Goal: Task Accomplishment & Management: Use online tool/utility

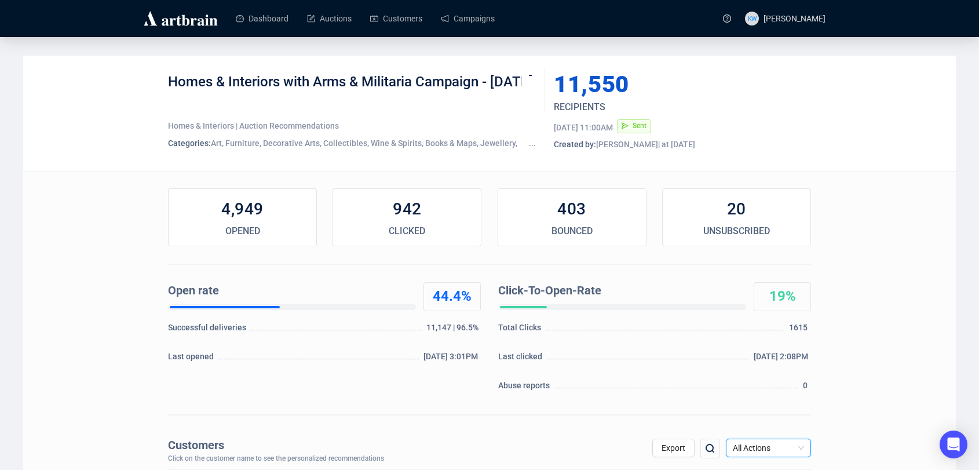
scroll to position [56, 0]
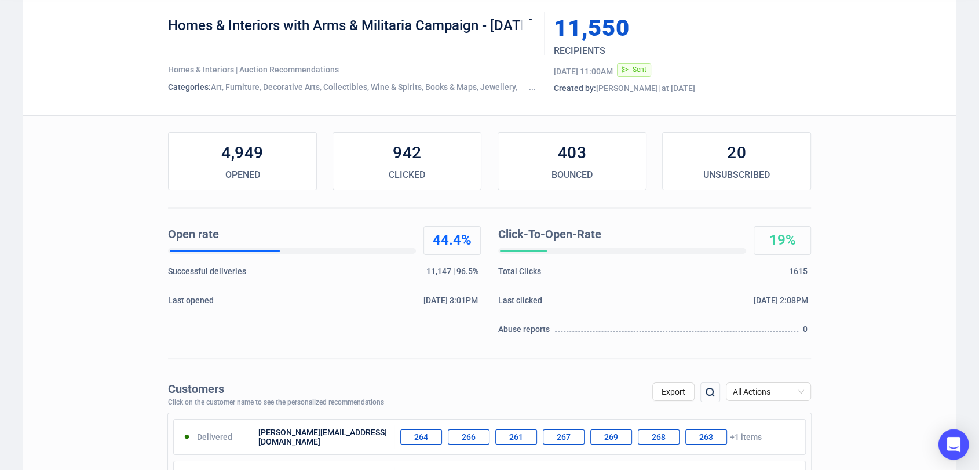
click at [948, 448] on icon "Open Intercom Messenger" at bounding box center [953, 444] width 15 height 15
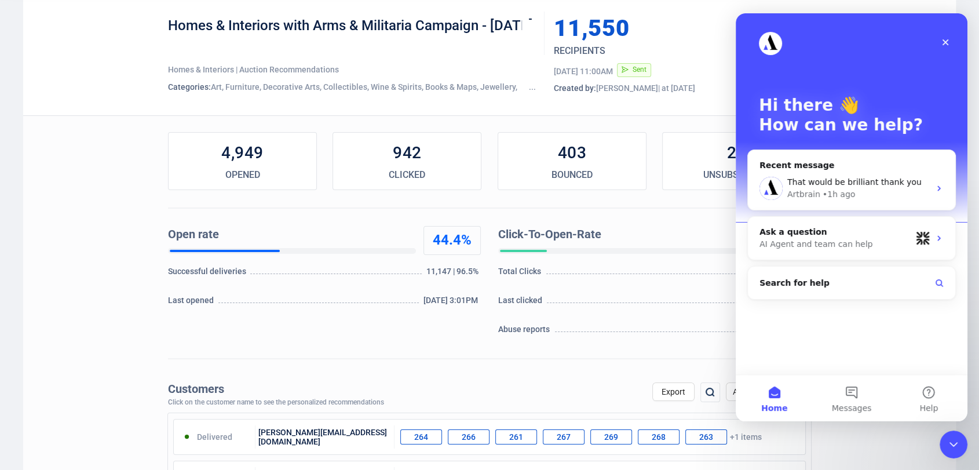
scroll to position [0, 0]
click at [849, 404] on span "Messages" at bounding box center [852, 408] width 40 height 8
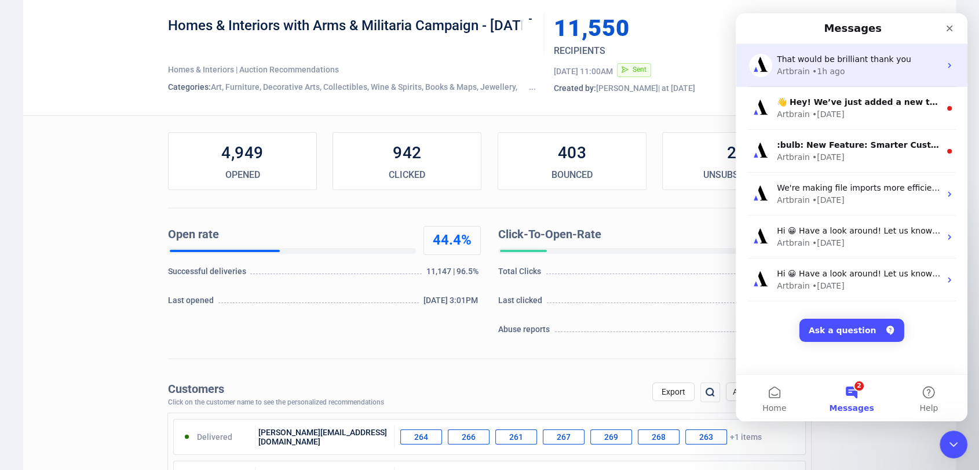
click at [855, 65] on div "Artbrain • 1h ago" at bounding box center [858, 71] width 163 height 12
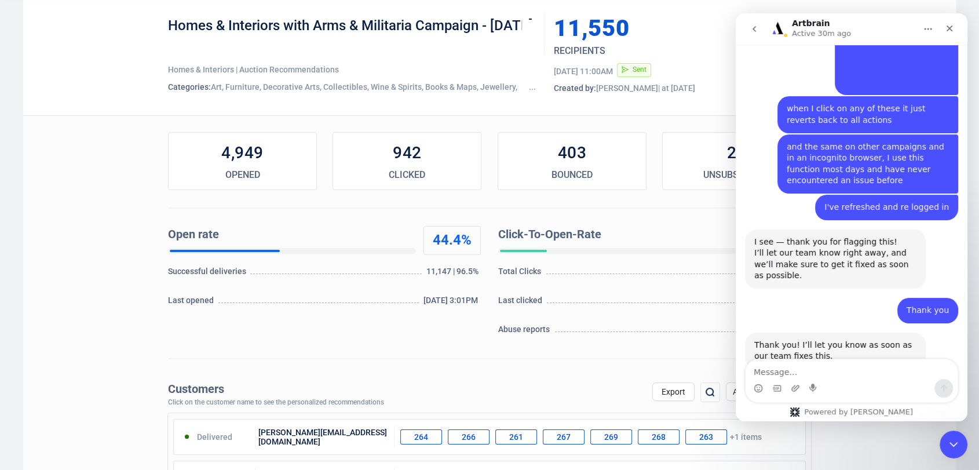
scroll to position [1223, 0]
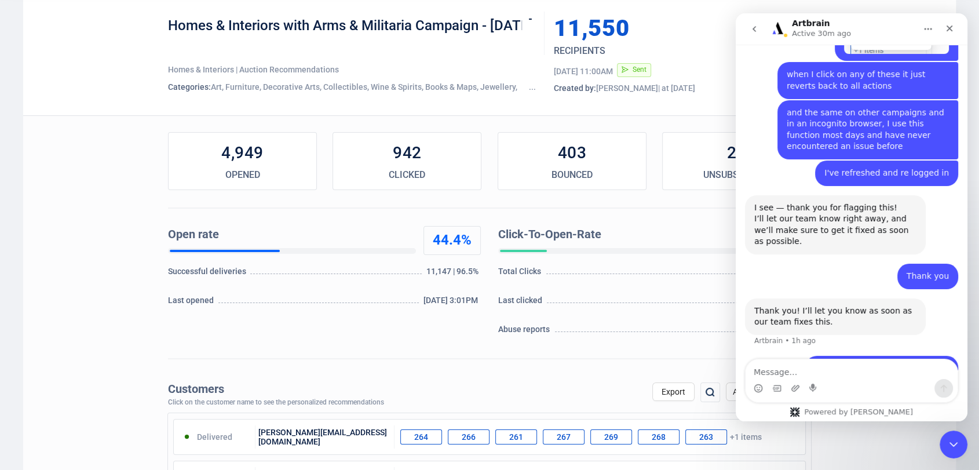
click at [946, 438] on icon "Close Intercom Messenger" at bounding box center [952, 443] width 14 height 14
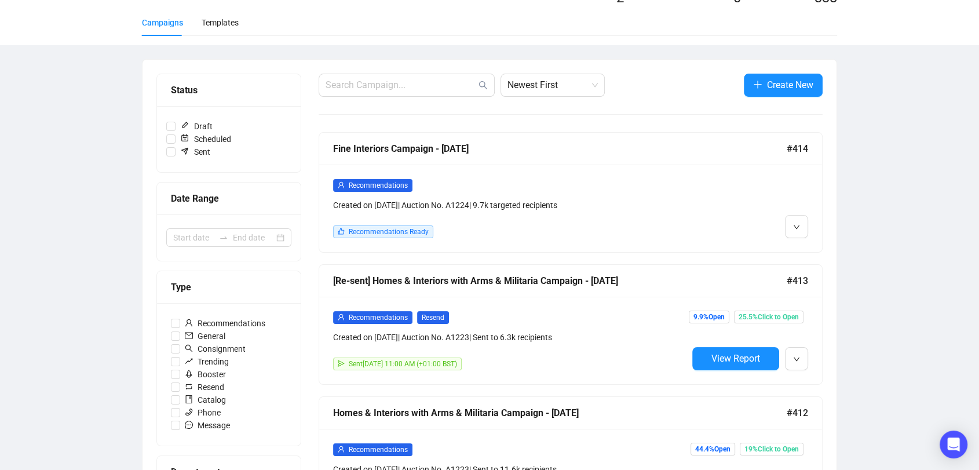
scroll to position [79, 0]
click at [570, 141] on div "Fine Interiors Campaign - [DATE]" at bounding box center [559, 148] width 453 height 14
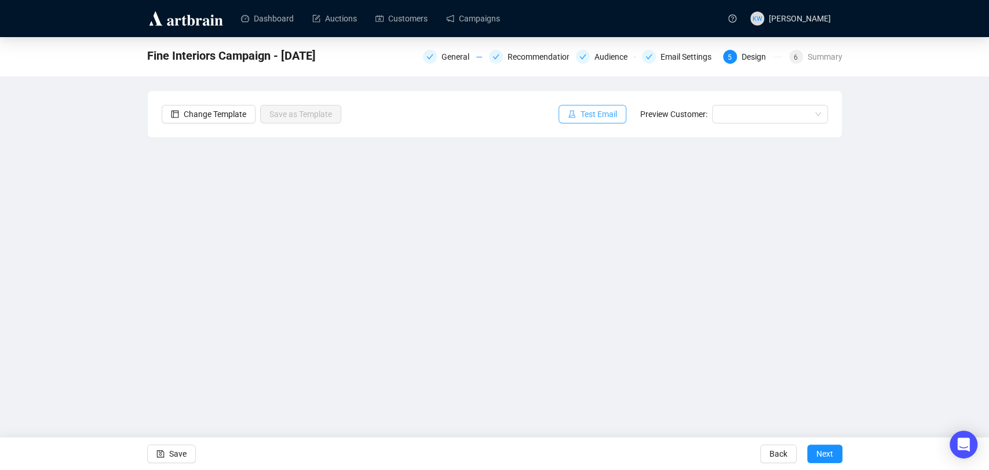
click at [590, 108] on span "Test Email" at bounding box center [598, 114] width 36 height 13
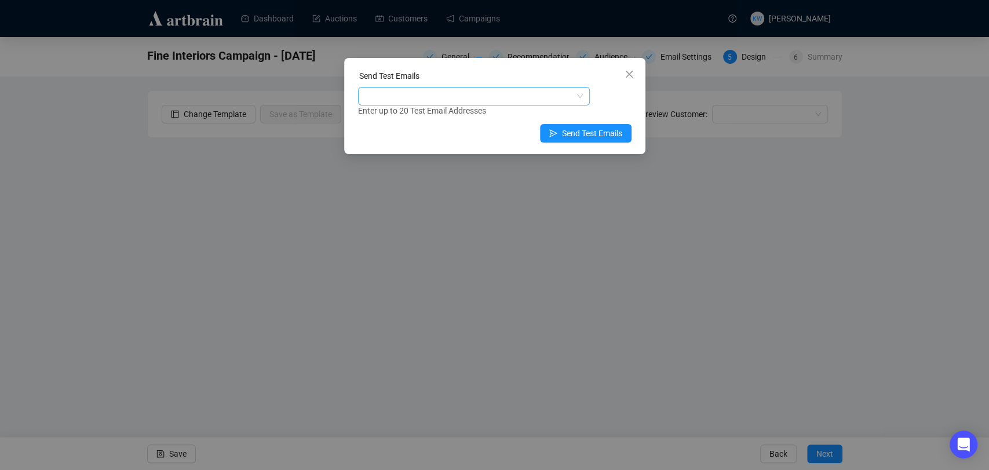
click at [556, 98] on div at bounding box center [467, 96] width 215 height 16
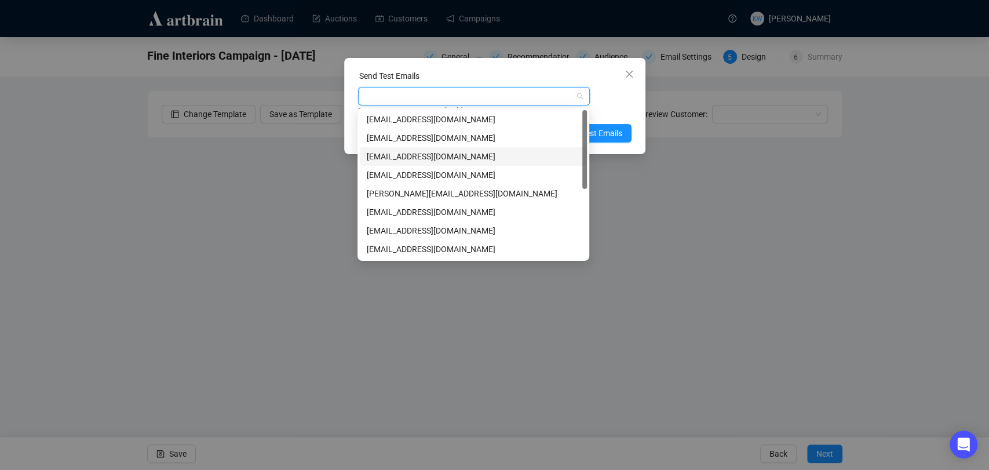
click at [453, 159] on div "louisamarriott@sworder.co.uk" at bounding box center [473, 156] width 213 height 13
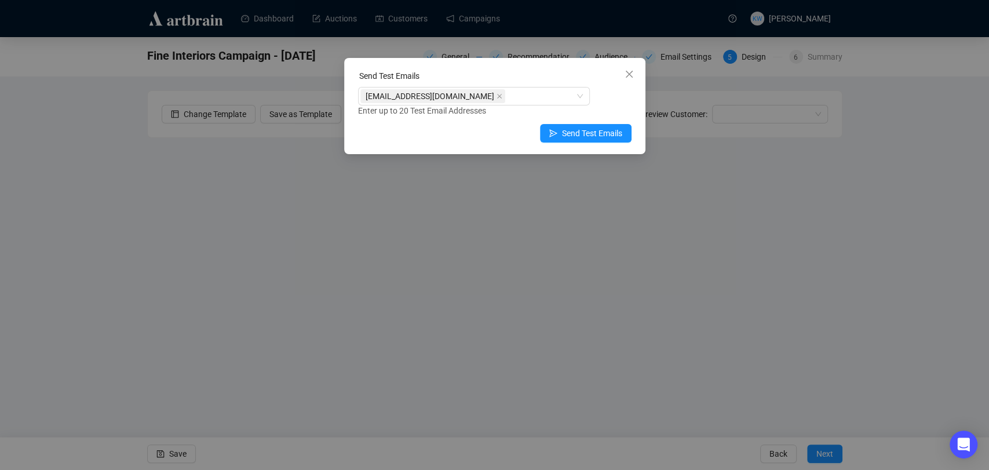
click at [628, 112] on div "Enter up to 20 Test Email Addresses" at bounding box center [494, 110] width 273 height 13
click at [606, 141] on button "Send Test Emails" at bounding box center [586, 133] width 92 height 19
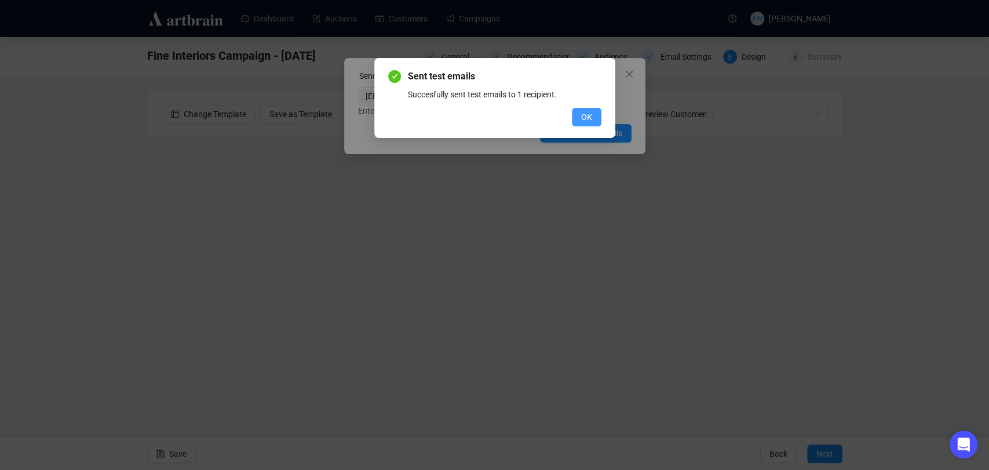
click at [579, 113] on button "OK" at bounding box center [587, 117] width 30 height 19
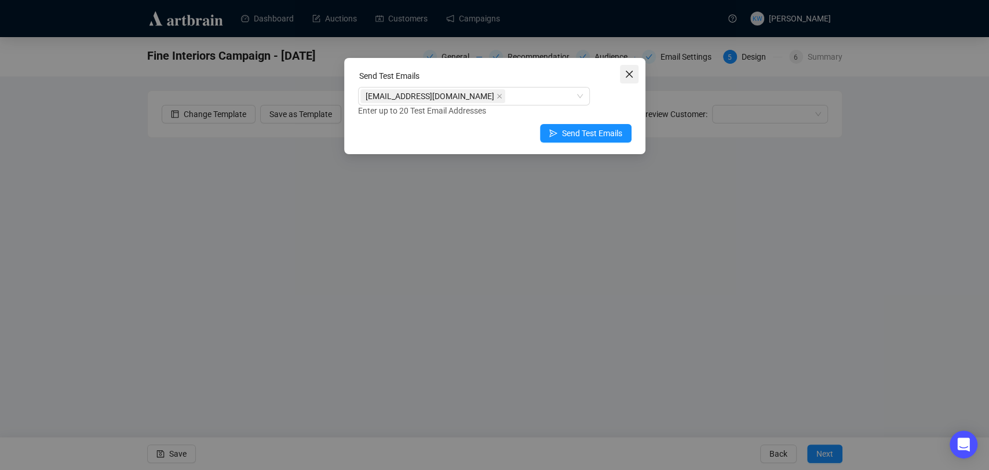
click at [629, 79] on button "Close" at bounding box center [629, 74] width 19 height 19
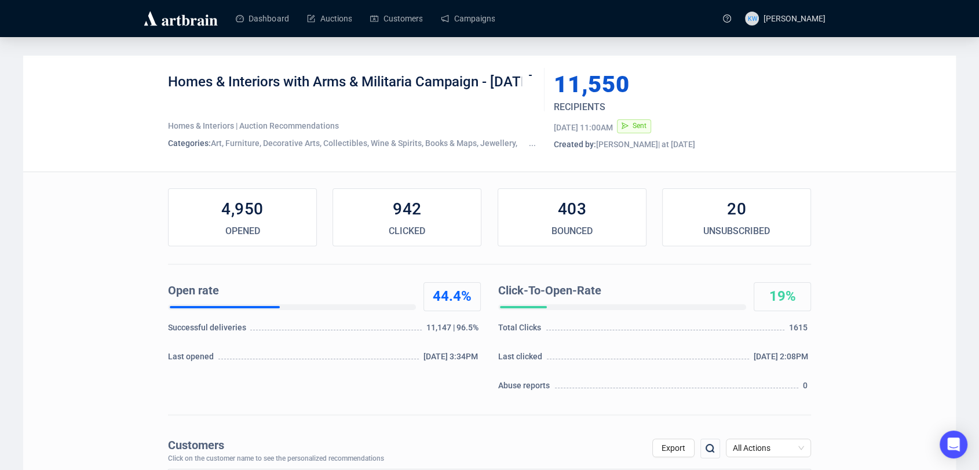
scroll to position [46, 0]
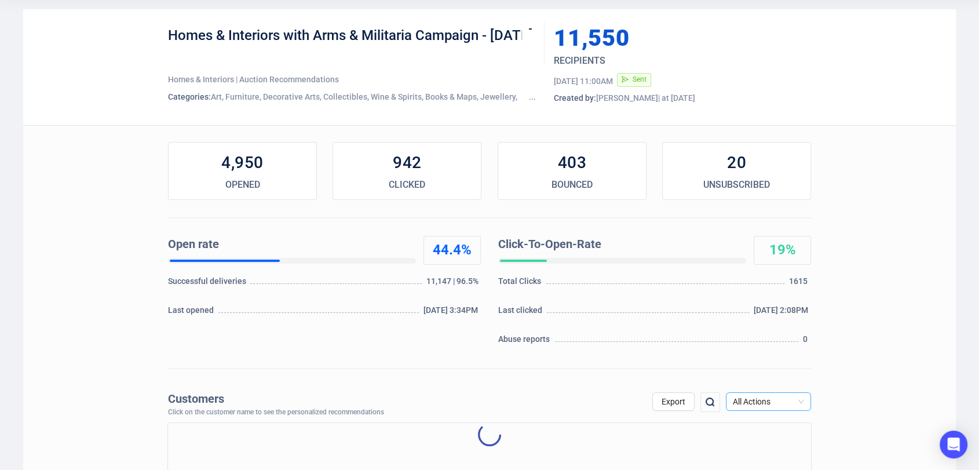
click at [763, 400] on span "All Actions" at bounding box center [768, 401] width 71 height 17
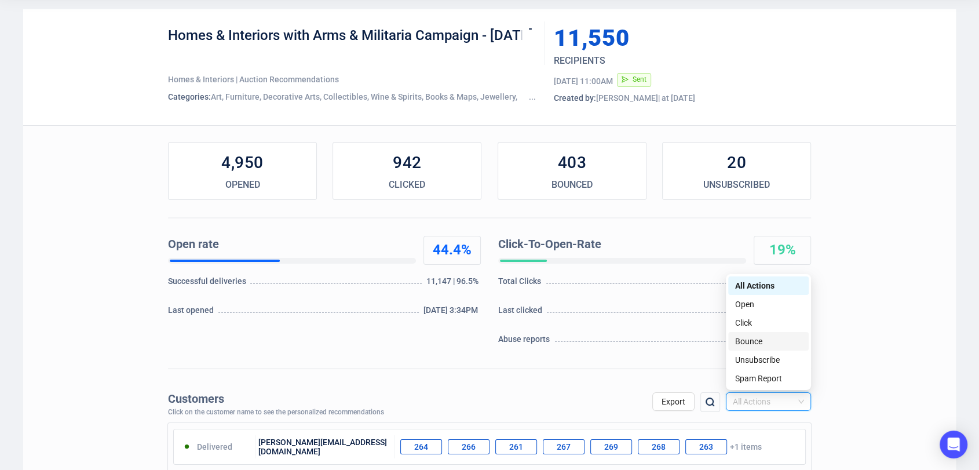
click at [760, 354] on div "Unsubscribe" at bounding box center [768, 359] width 67 height 13
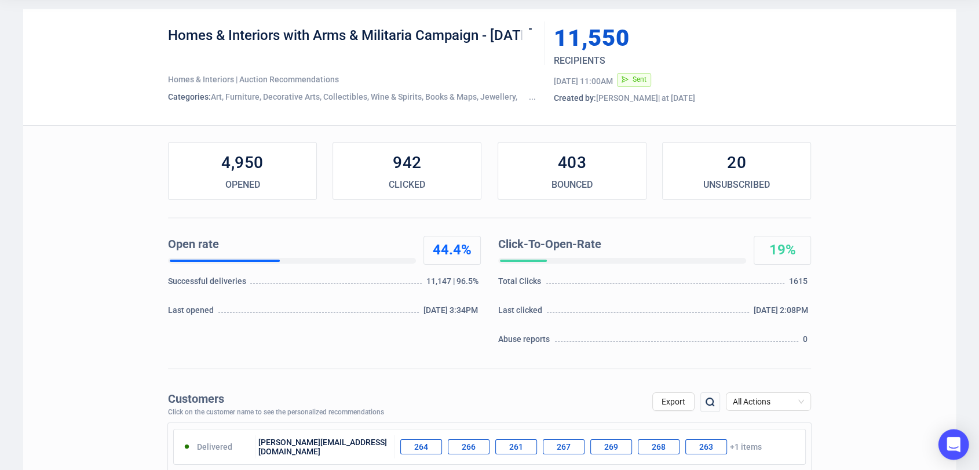
click at [953, 423] on body "Dashboard Auctions Customers Campaigns KW Katie Watling Homes & Interiors with …" at bounding box center [489, 189] width 979 height 470
click at [951, 441] on icon "Open Intercom Messenger" at bounding box center [952, 444] width 13 height 15
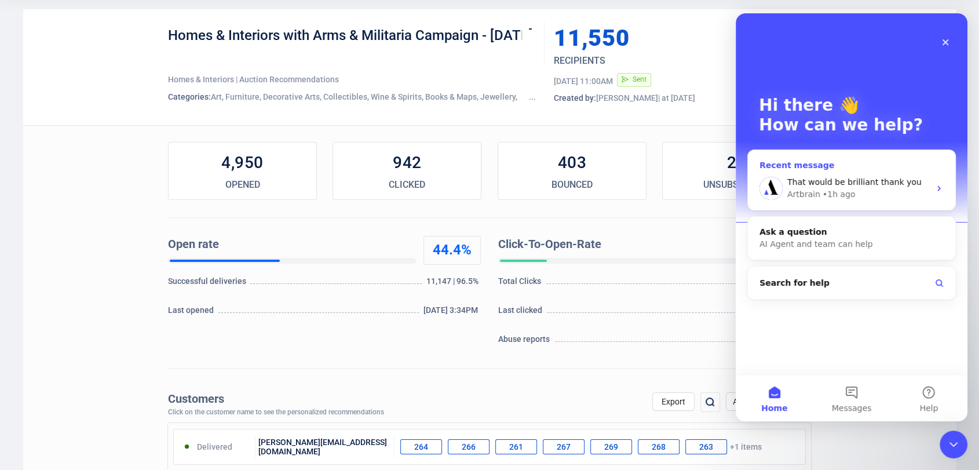
scroll to position [0, 0]
click at [866, 397] on button "2 Messages" at bounding box center [851, 398] width 77 height 46
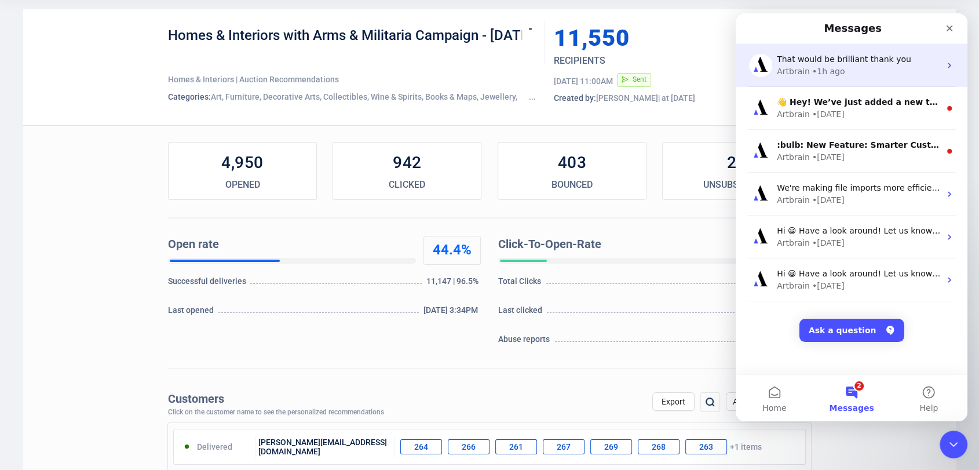
click at [848, 72] on div "Artbrain • 1h ago" at bounding box center [858, 71] width 163 height 12
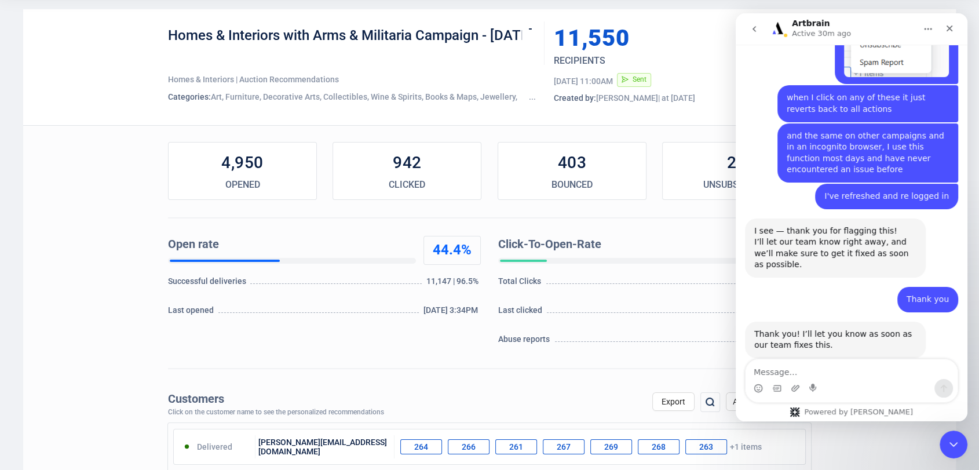
scroll to position [1223, 0]
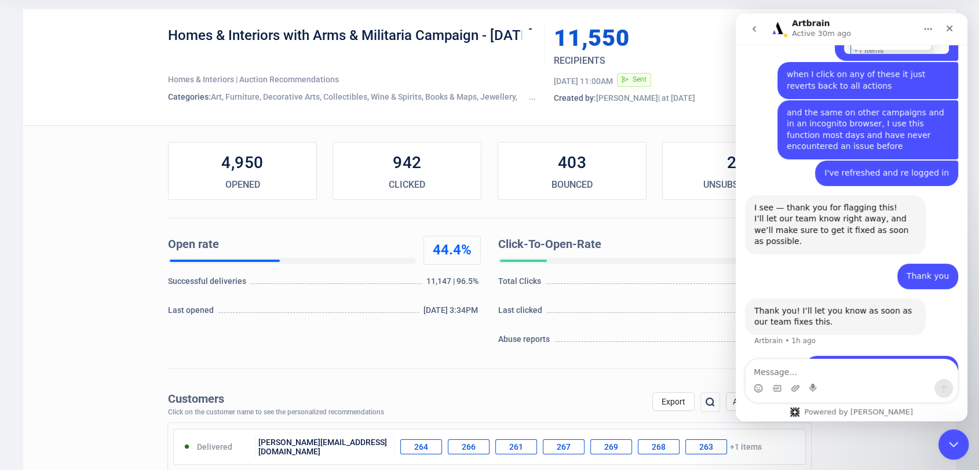
click at [946, 452] on div "Close Intercom Messenger" at bounding box center [952, 443] width 28 height 28
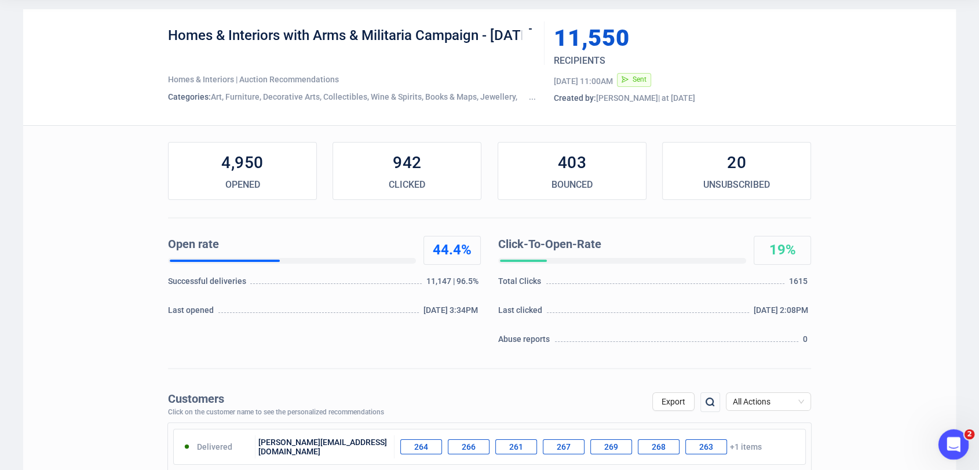
click at [968, 437] on span "2" at bounding box center [969, 434] width 10 height 10
click at [956, 450] on div "Open Intercom Messenger" at bounding box center [951, 442] width 38 height 38
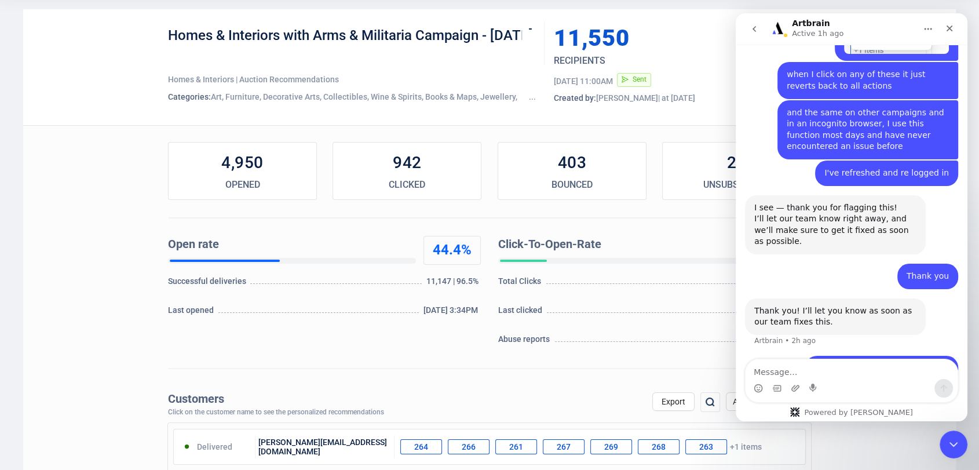
click at [775, 361] on textarea "Message…" at bounding box center [851, 369] width 212 height 20
type textarea "Hello, are there any updates on this please?"
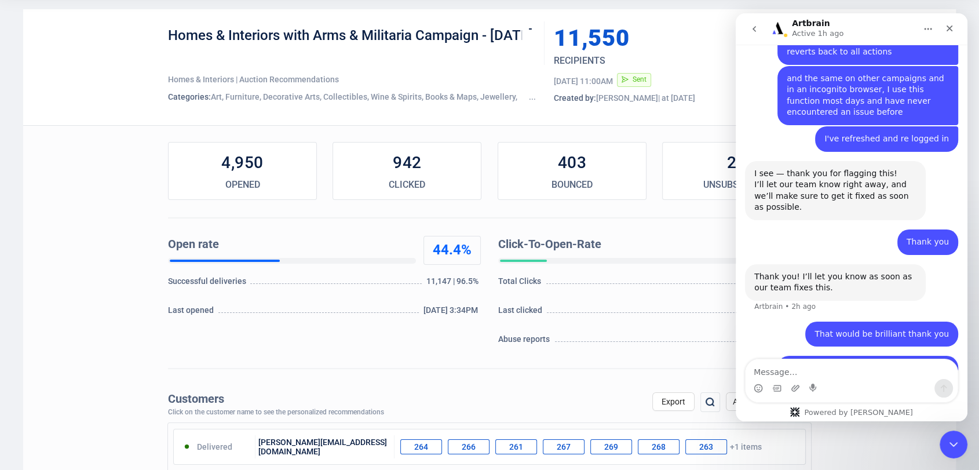
click at [958, 448] on div "Close Intercom Messenger" at bounding box center [952, 443] width 28 height 28
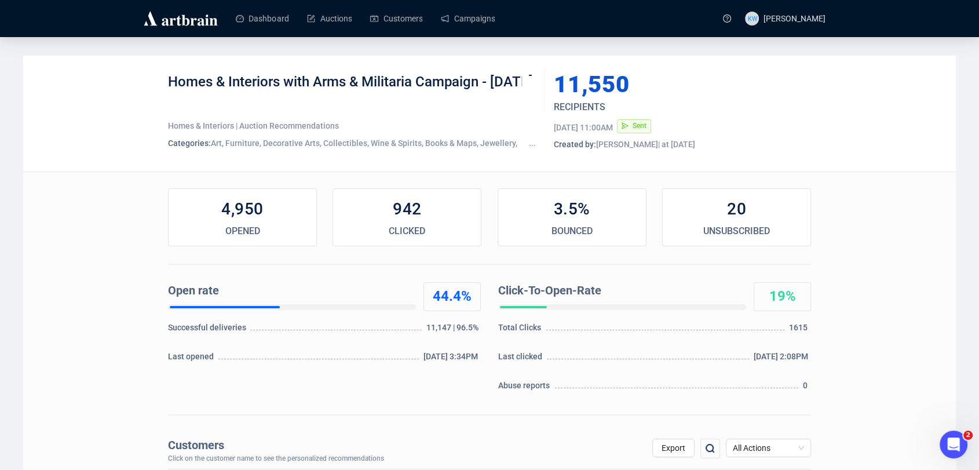
scroll to position [0, 0]
click at [463, 17] on link "Campaigns" at bounding box center [468, 18] width 54 height 30
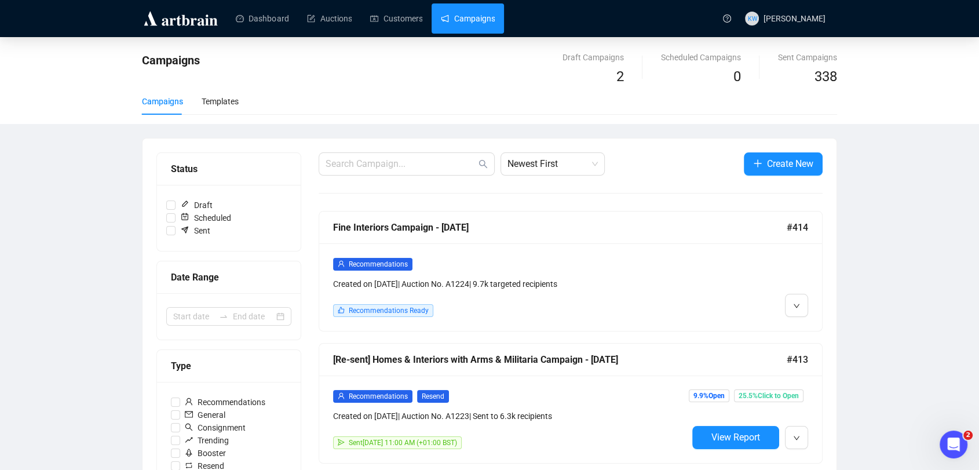
click at [427, 231] on div "Fine Interiors Campaign - [DATE]" at bounding box center [559, 227] width 453 height 14
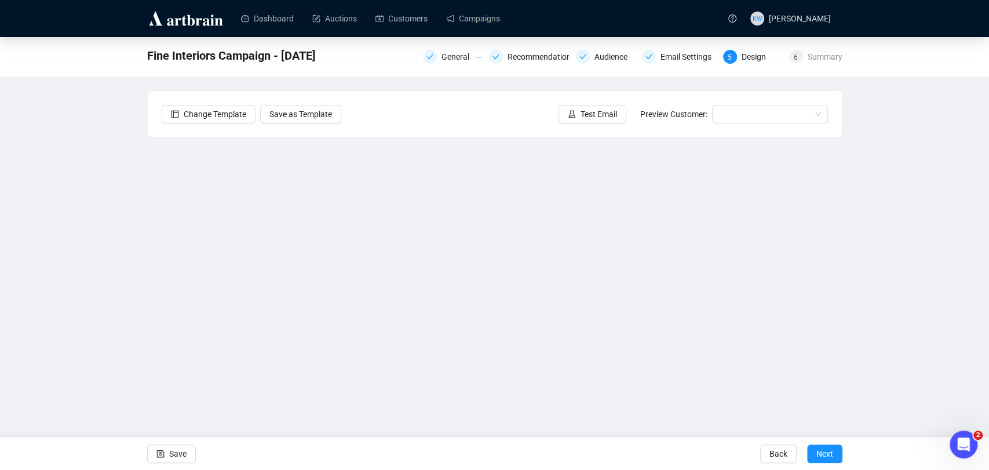
click at [876, 299] on div "Fine Interiors Campaign - September 2025 General Recommendations Audience Email…" at bounding box center [494, 233] width 989 height 392
click at [114, 249] on div "Fine Interiors Campaign - September 2025 General Recommendations Audience Email…" at bounding box center [494, 233] width 989 height 392
click at [178, 453] on span "Save" at bounding box center [177, 453] width 17 height 32
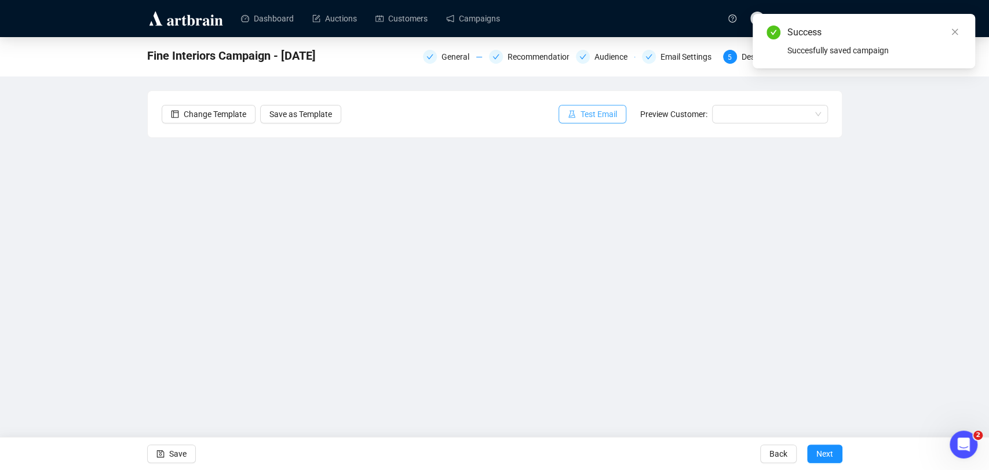
click at [605, 116] on span "Test Email" at bounding box center [598, 114] width 36 height 13
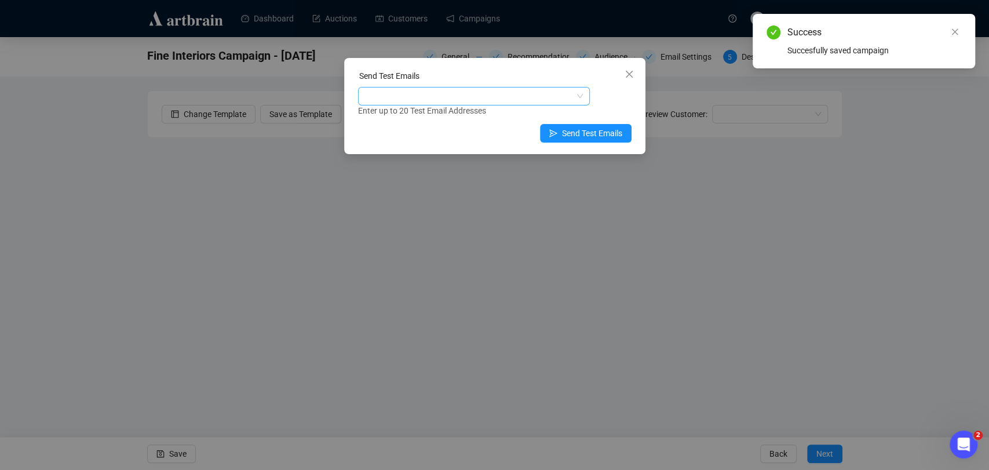
click at [455, 101] on div at bounding box center [467, 96] width 215 height 16
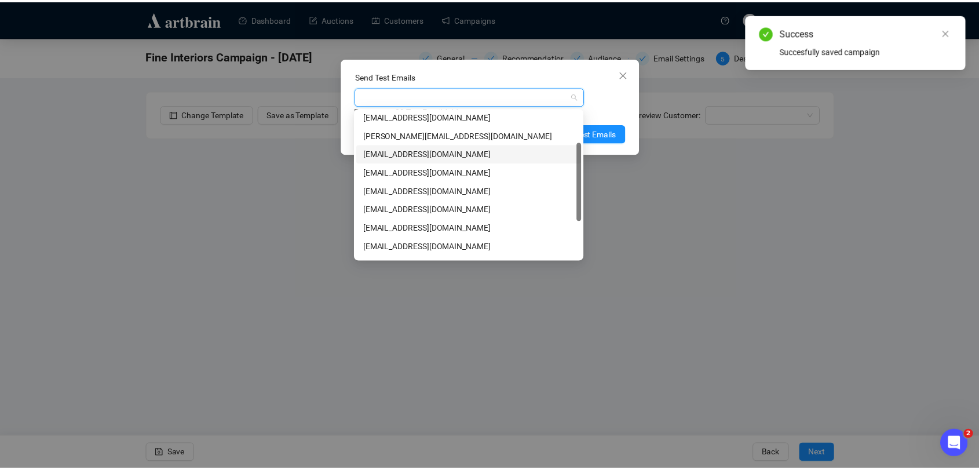
scroll to position [59, 0]
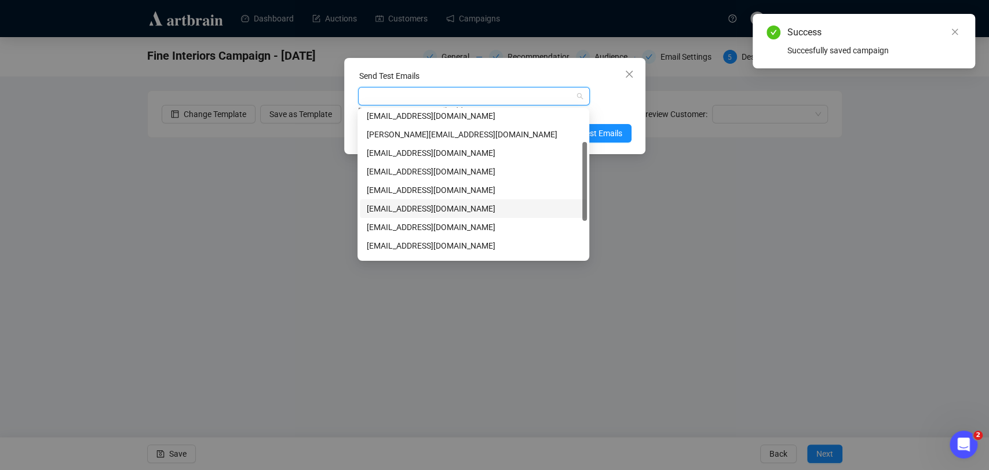
click at [436, 210] on div "katiewatling@sworder.co.uk" at bounding box center [473, 208] width 213 height 13
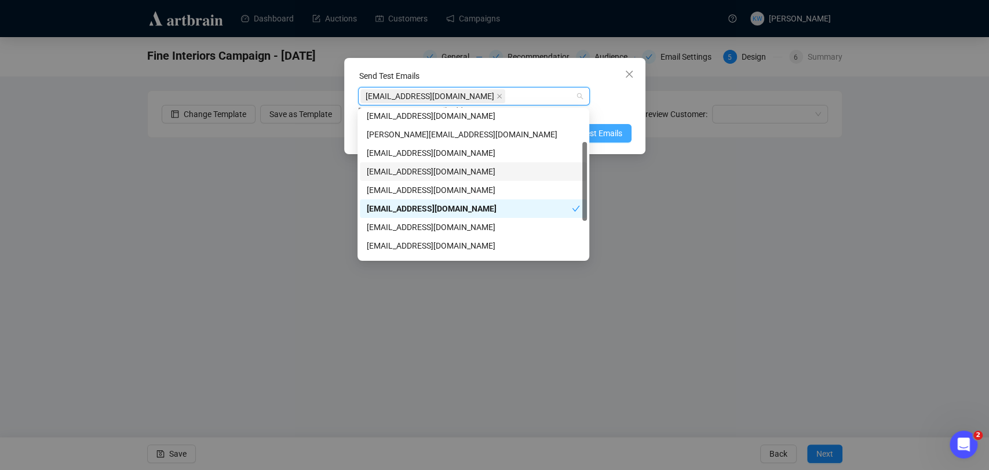
click at [617, 140] on button "Send Test Emails" at bounding box center [586, 133] width 92 height 19
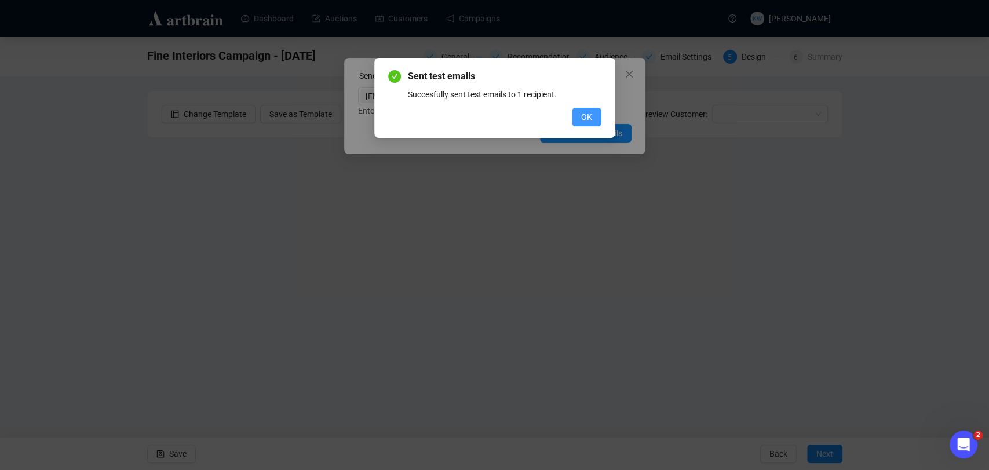
click at [585, 120] on span "OK" at bounding box center [586, 117] width 11 height 13
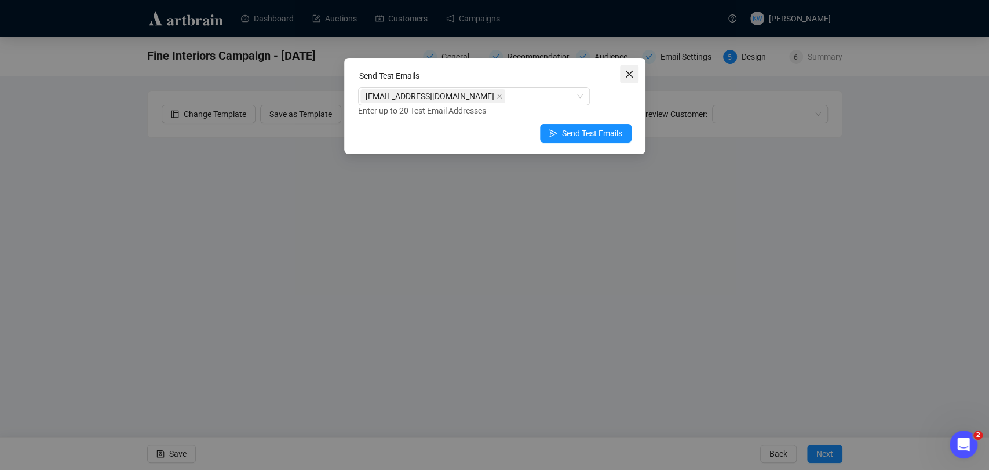
click at [632, 76] on icon "close" at bounding box center [628, 73] width 9 height 9
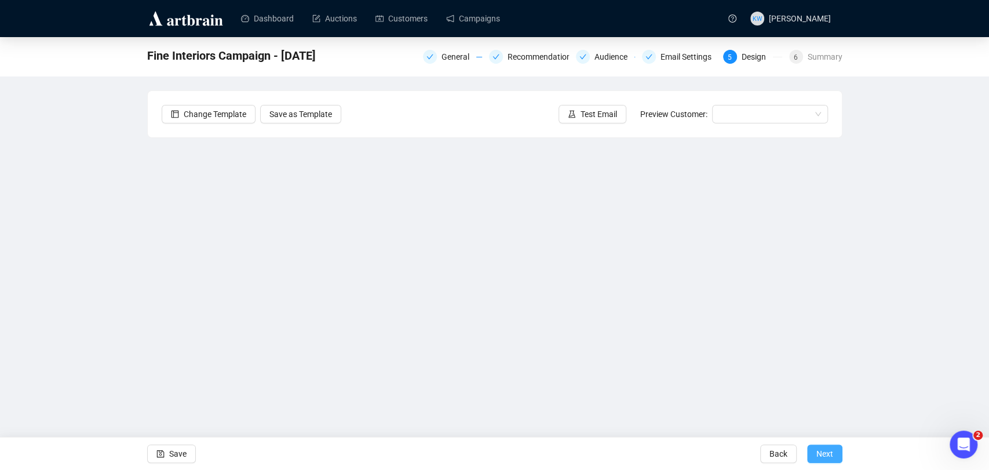
click at [822, 450] on span "Next" at bounding box center [824, 453] width 17 height 32
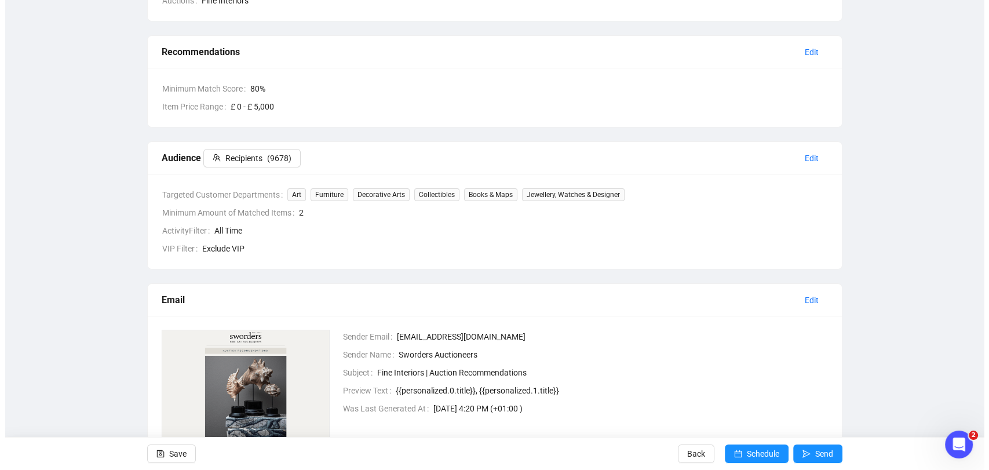
scroll to position [325, 0]
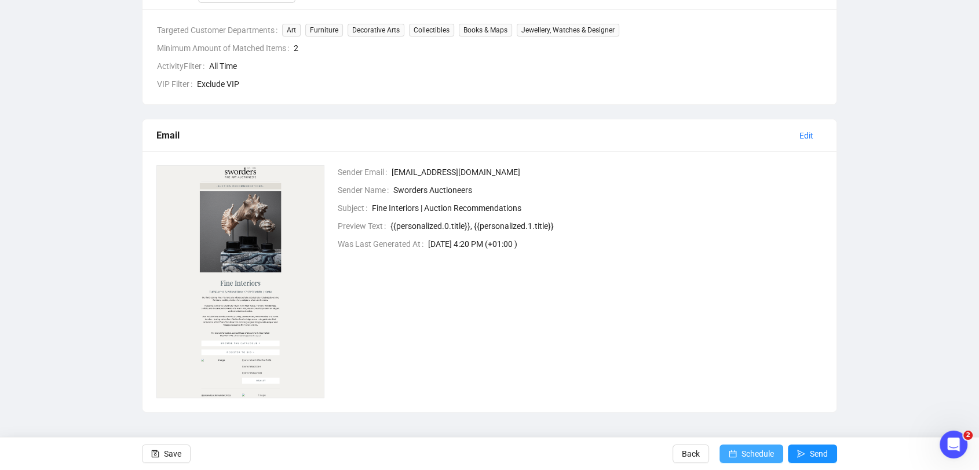
click at [768, 451] on span "Schedule" at bounding box center [757, 453] width 32 height 32
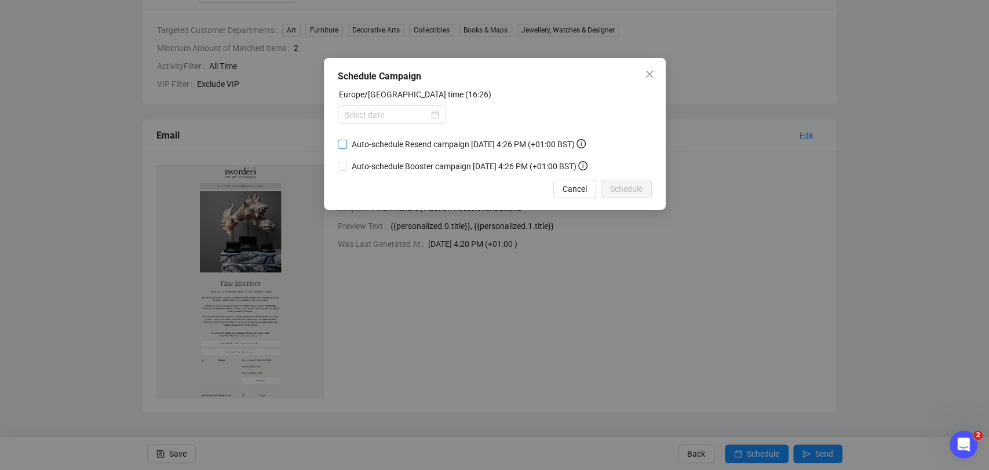
click at [407, 140] on span "Auto-schedule Resend campaign September 5, 2025 4:26 PM (+01:00 BST)" at bounding box center [468, 144] width 243 height 13
click at [347, 140] on input "Auto-schedule Resend campaign September 5, 2025 4:26 PM (+01:00 BST)" at bounding box center [342, 144] width 9 height 9
checkbox input "true"
click at [432, 120] on div at bounding box center [392, 114] width 94 height 13
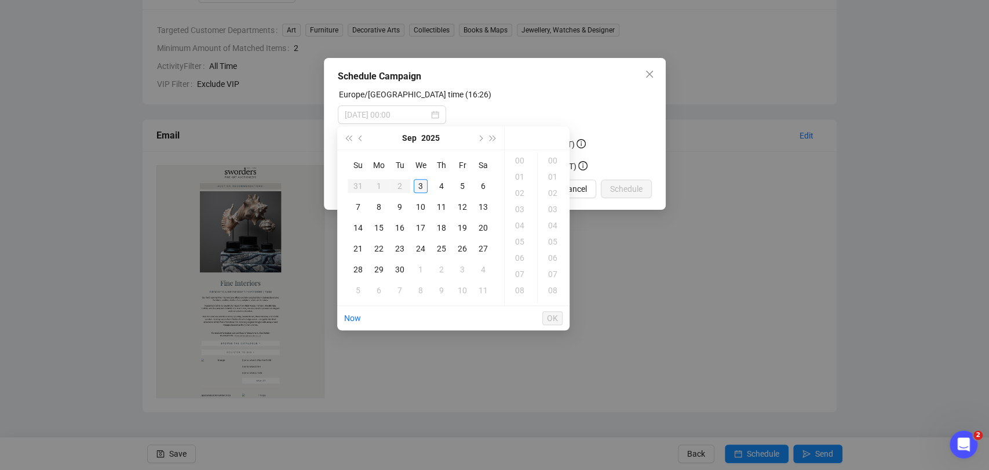
click at [422, 187] on div "3" at bounding box center [420, 186] width 14 height 14
click at [519, 162] on div "16" at bounding box center [521, 160] width 28 height 16
click at [524, 173] on div "17" at bounding box center [521, 177] width 28 height 16
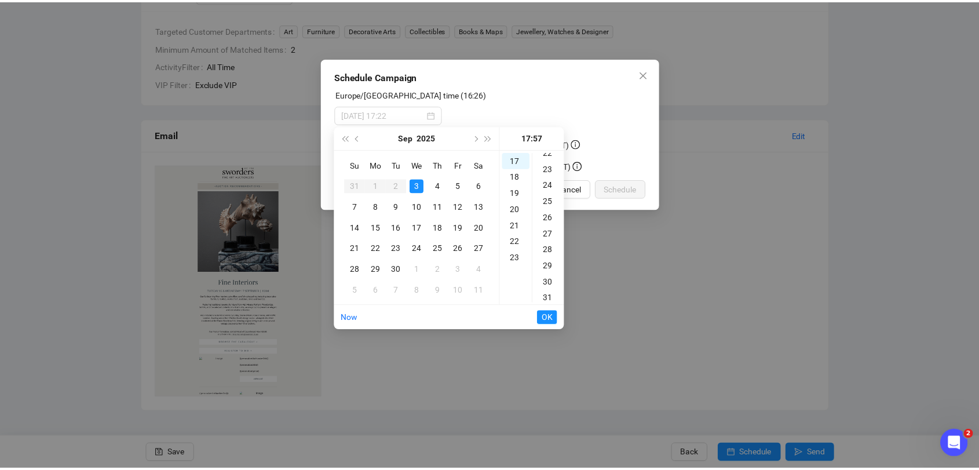
scroll to position [0, 0]
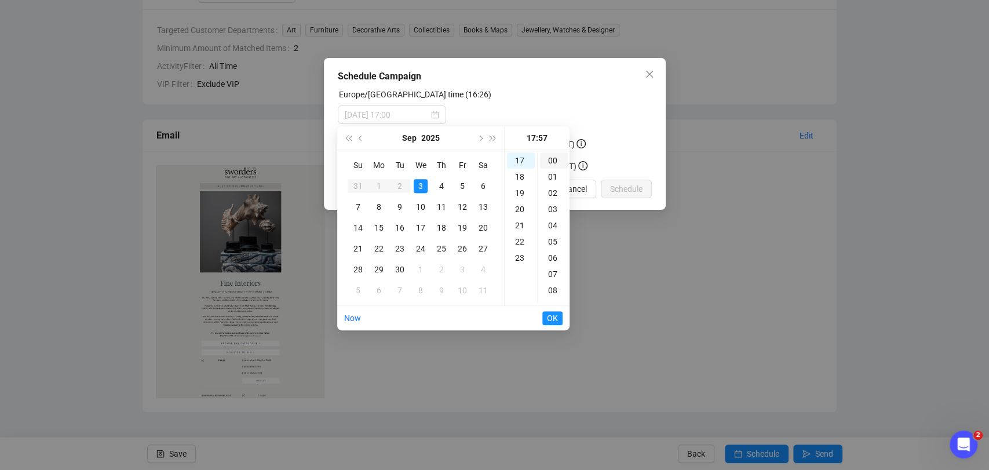
click at [547, 161] on div "00" at bounding box center [554, 160] width 28 height 16
type input "2025-09-03 17:00"
click at [554, 311] on span "OK" at bounding box center [552, 318] width 11 height 22
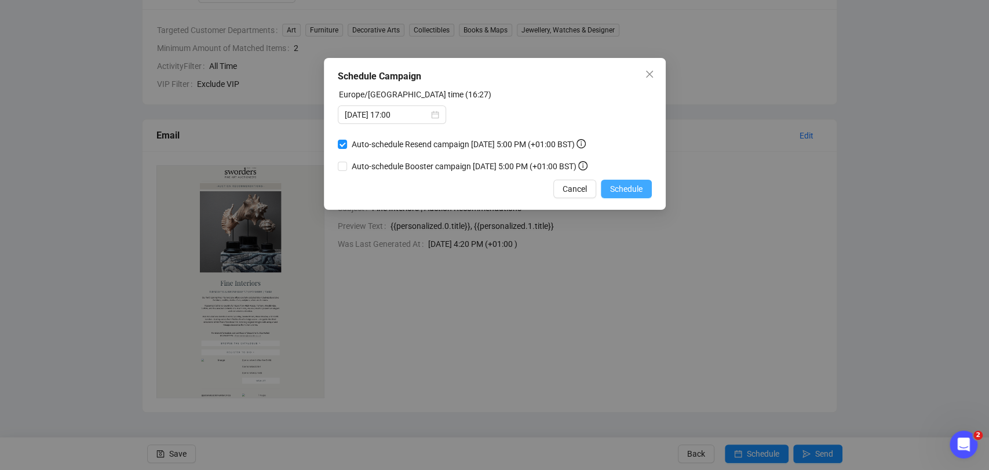
click at [625, 192] on span "Schedule" at bounding box center [626, 188] width 32 height 13
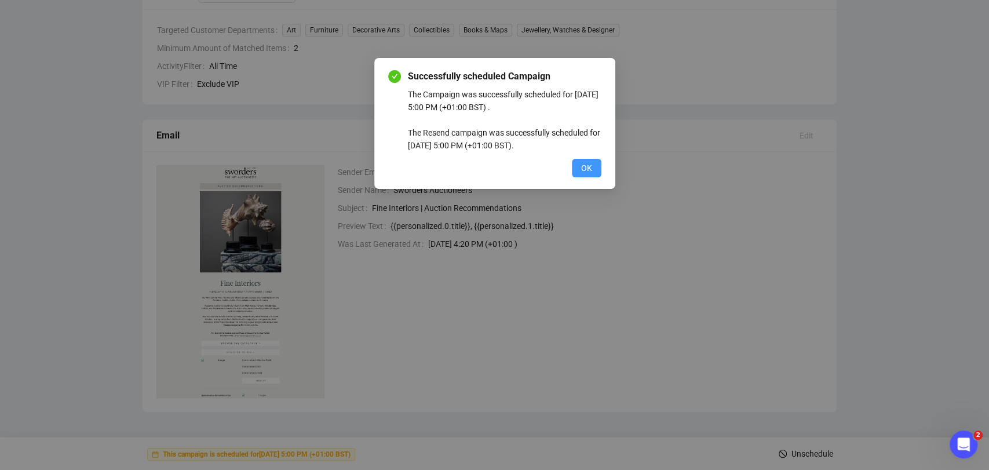
click at [583, 166] on span "OK" at bounding box center [586, 168] width 11 height 13
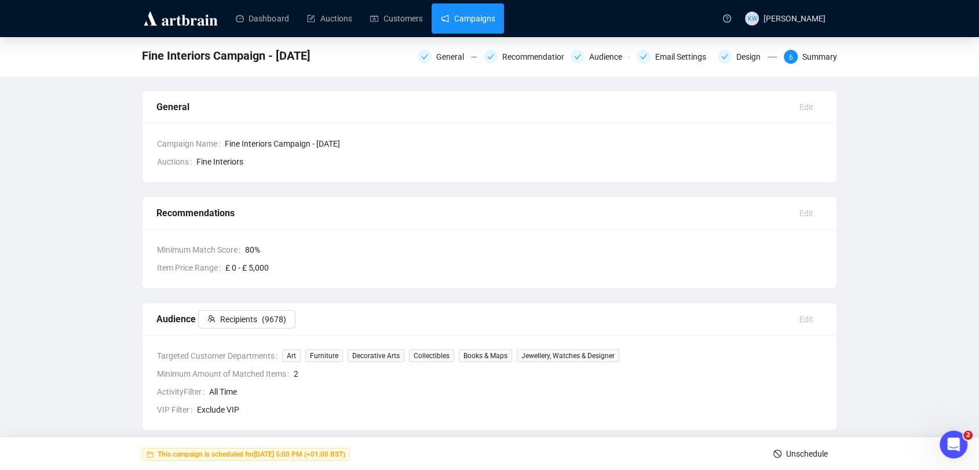
click at [441, 28] on link "Campaigns" at bounding box center [468, 18] width 54 height 30
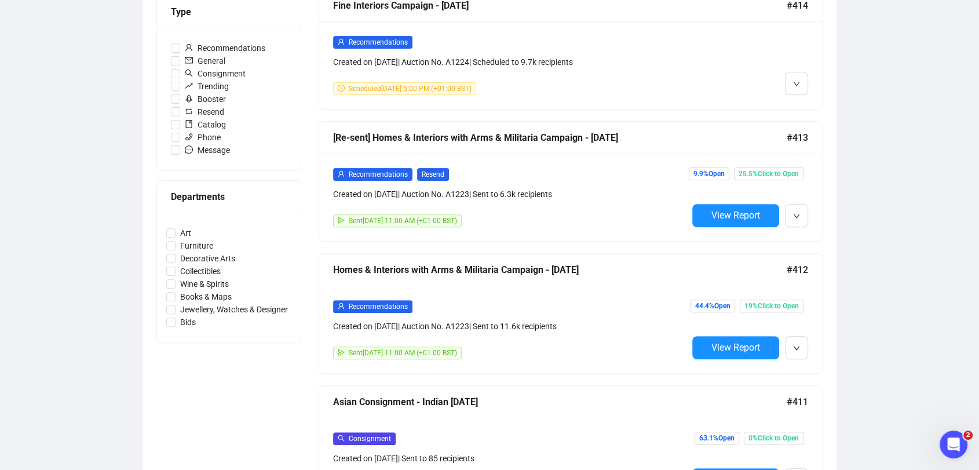
scroll to position [360, 0]
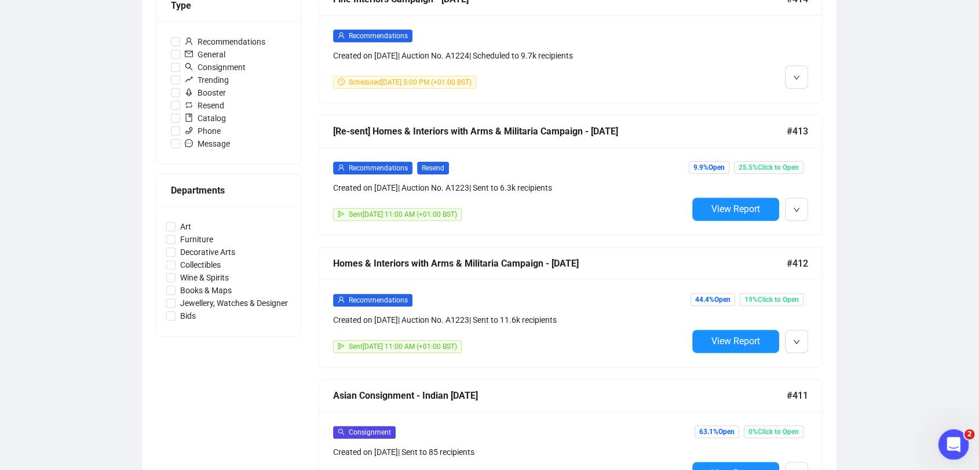
click at [955, 442] on icon "Open Intercom Messenger" at bounding box center [951, 442] width 19 height 19
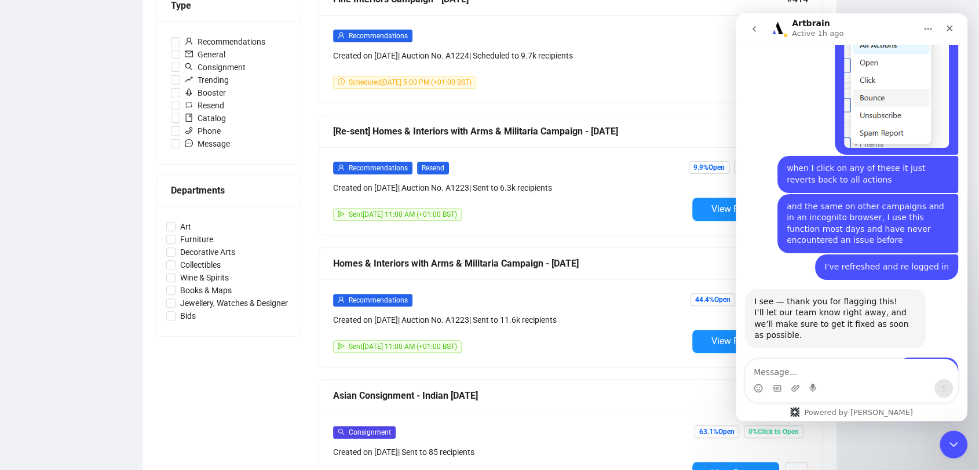
scroll to position [1257, 0]
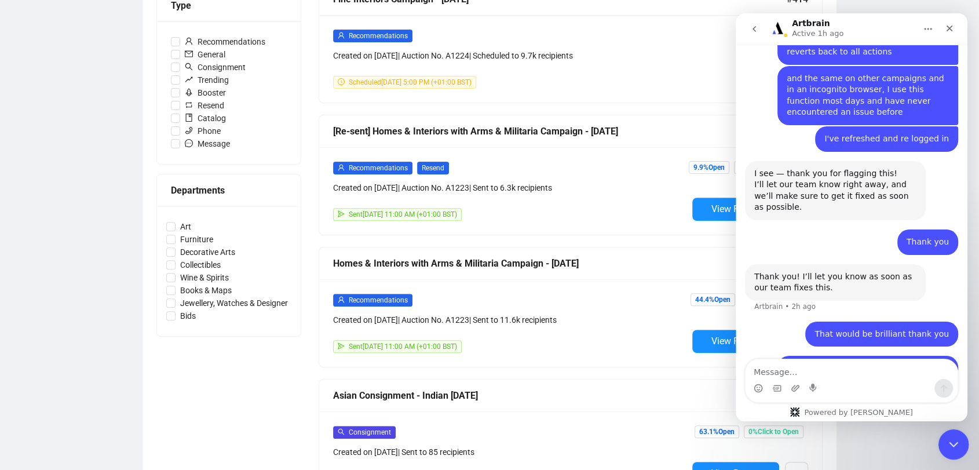
click at [961, 447] on div "Close Intercom Messenger" at bounding box center [952, 443] width 28 height 28
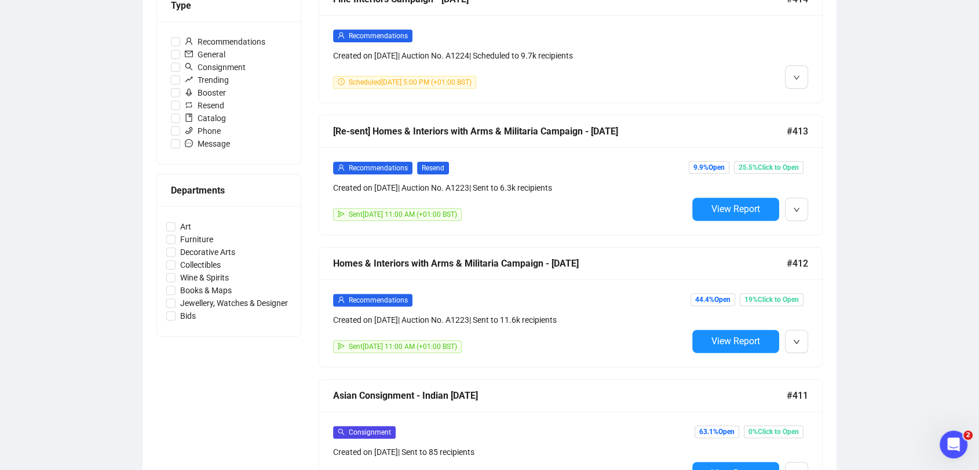
click at [892, 160] on div "Campaigns Draft Campaigns 1 Scheduled Campaigns 2 Sent Campaigns 338 Campaigns …" at bounding box center [489, 314] width 979 height 1275
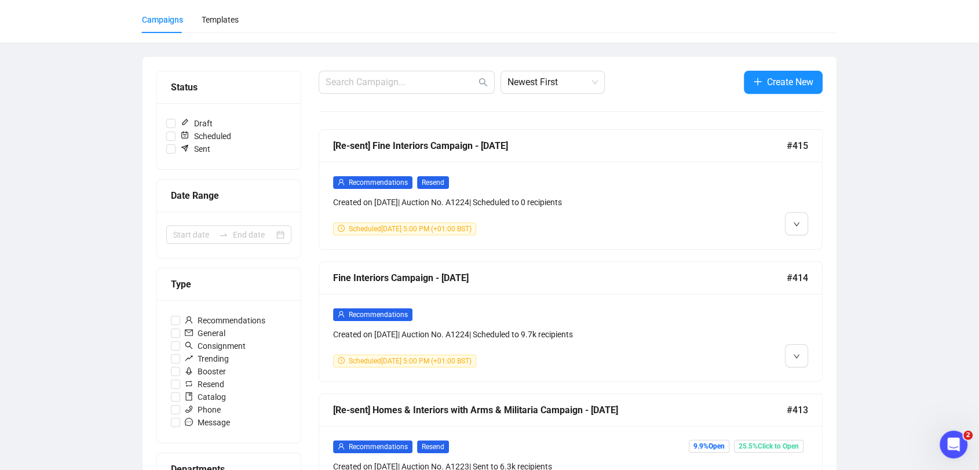
scroll to position [0, 0]
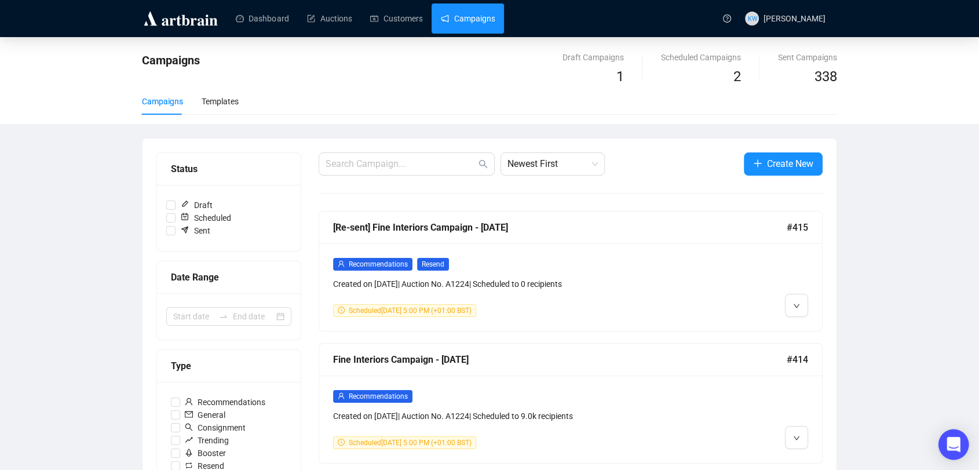
click at [947, 441] on icon "Open Intercom Messenger" at bounding box center [953, 444] width 15 height 15
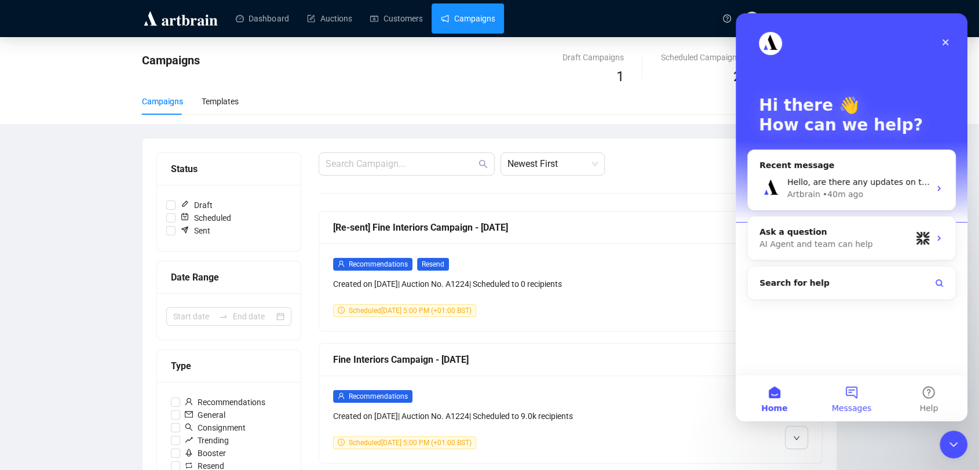
click at [859, 390] on button "Messages" at bounding box center [851, 398] width 77 height 46
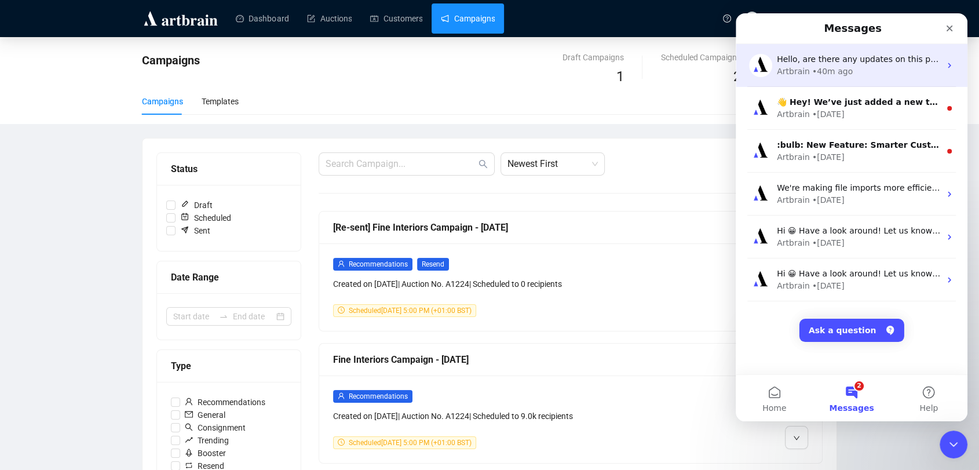
click at [869, 79] on div "Hello, are there any updates on this please? Artbrain • 40m ago" at bounding box center [851, 65] width 232 height 43
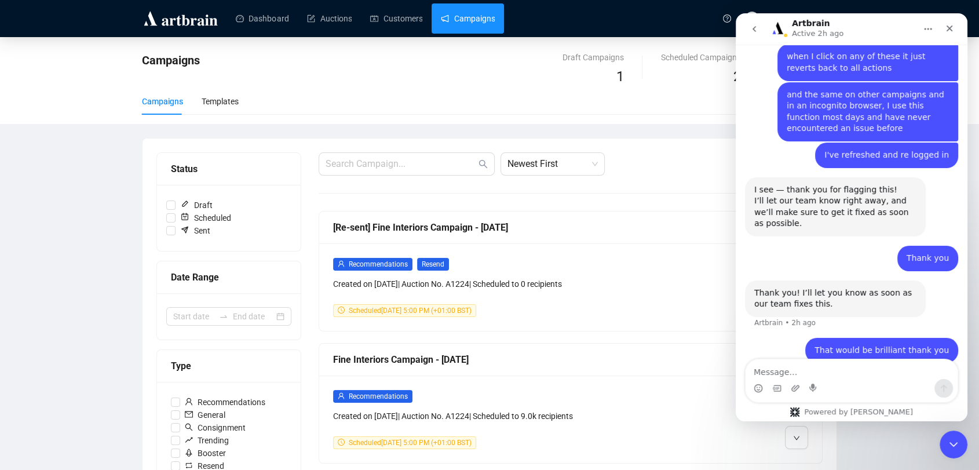
scroll to position [1257, 0]
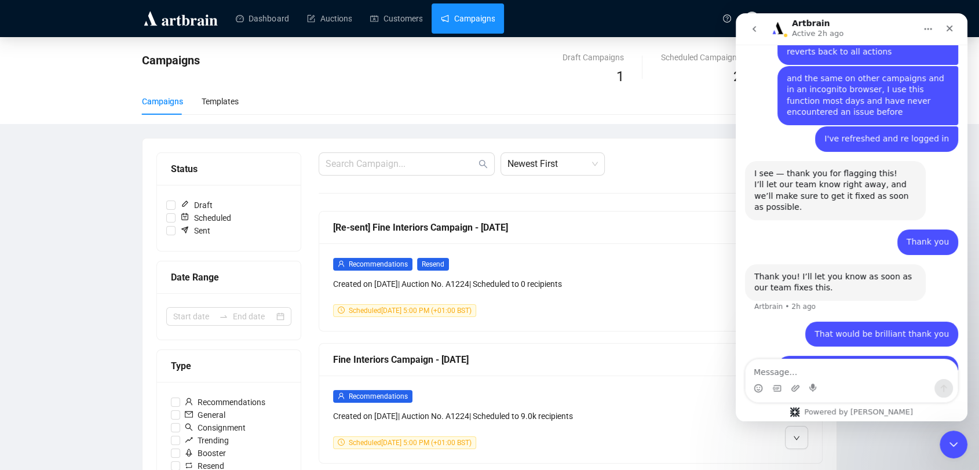
click at [753, 30] on icon "go back" at bounding box center [753, 29] width 3 height 6
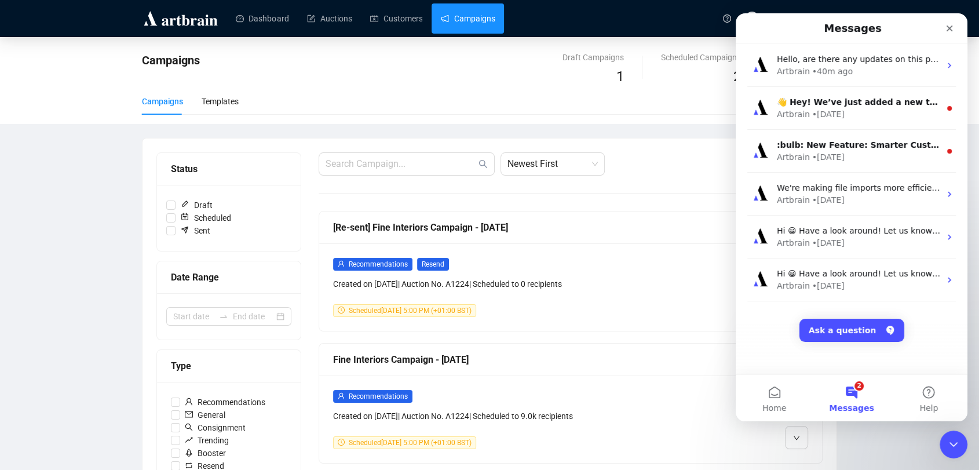
scroll to position [0, 0]
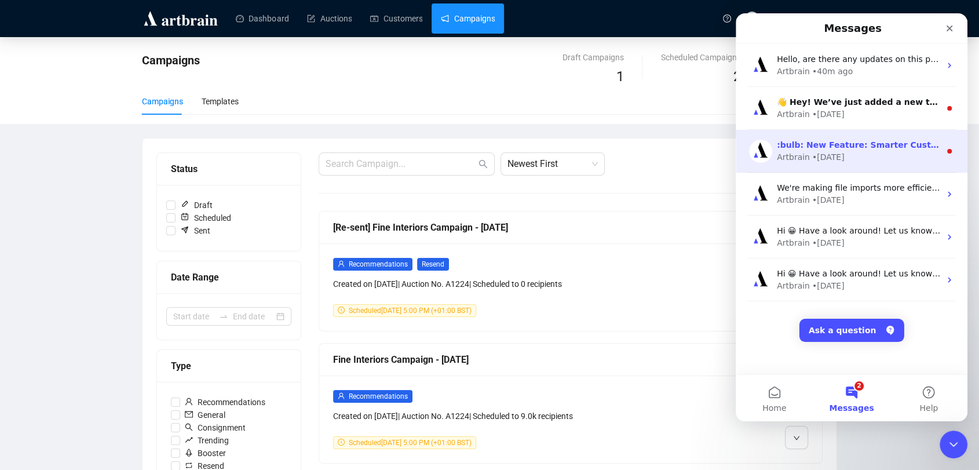
click at [848, 161] on div "Artbrain • 7w ago" at bounding box center [858, 157] width 163 height 12
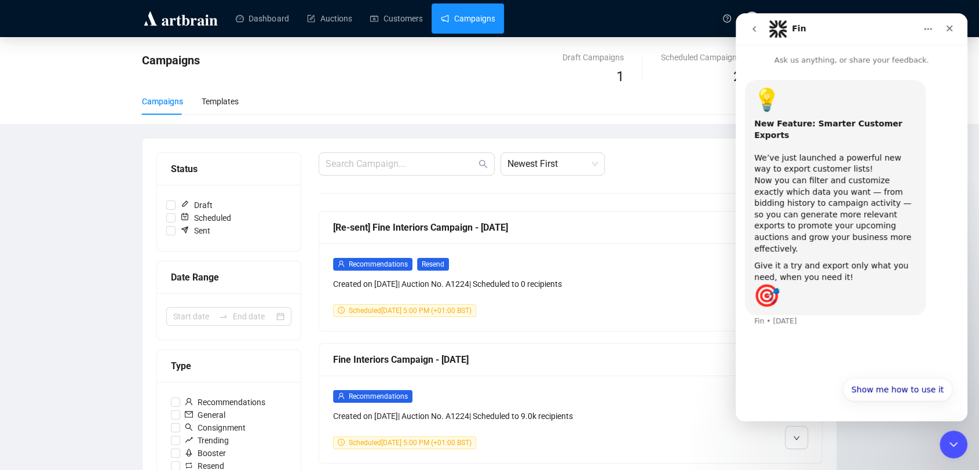
click at [756, 31] on icon "go back" at bounding box center [753, 28] width 9 height 9
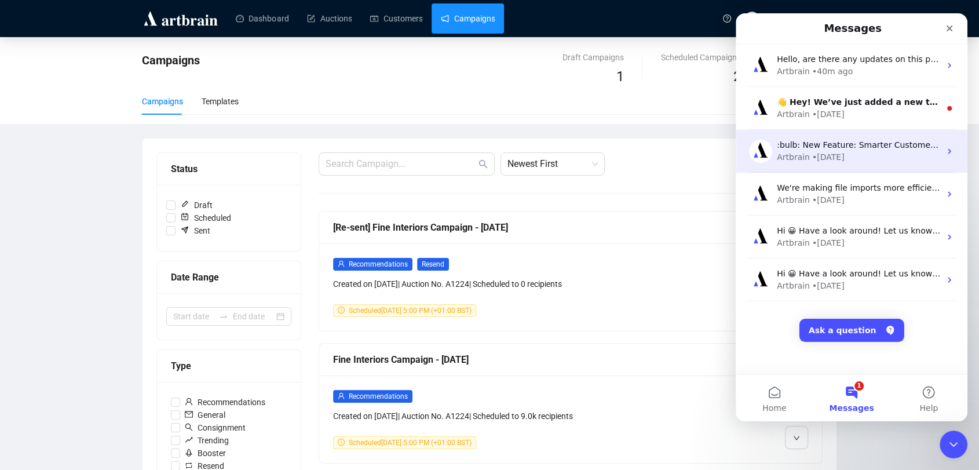
click at [828, 130] on div ":bulb: New Feature: Smarter Customer Exports We’ve just launched a powerful new…" at bounding box center [851, 151] width 232 height 43
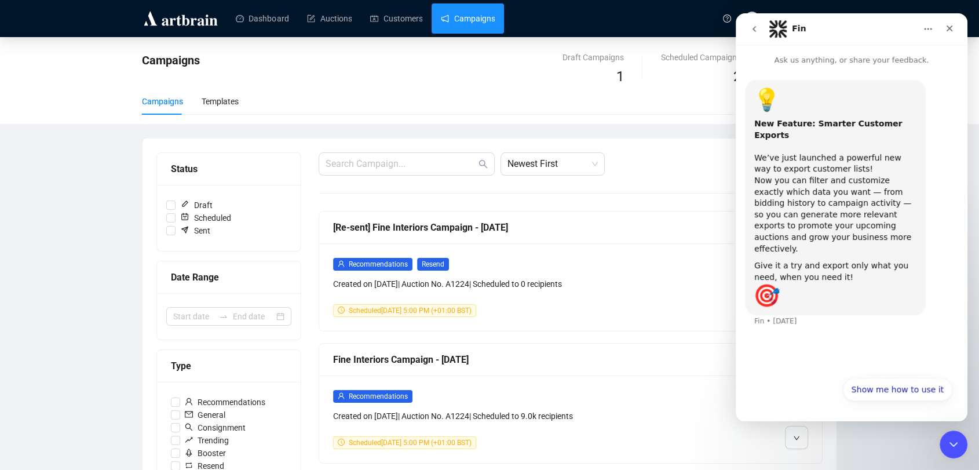
click at [756, 33] on icon "go back" at bounding box center [753, 28] width 9 height 9
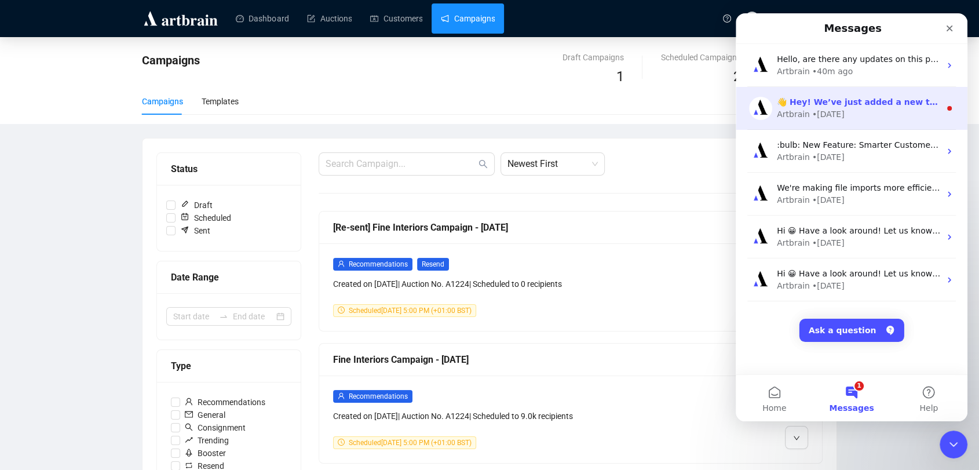
click at [868, 118] on div "Artbrain • 5w ago" at bounding box center [858, 114] width 163 height 12
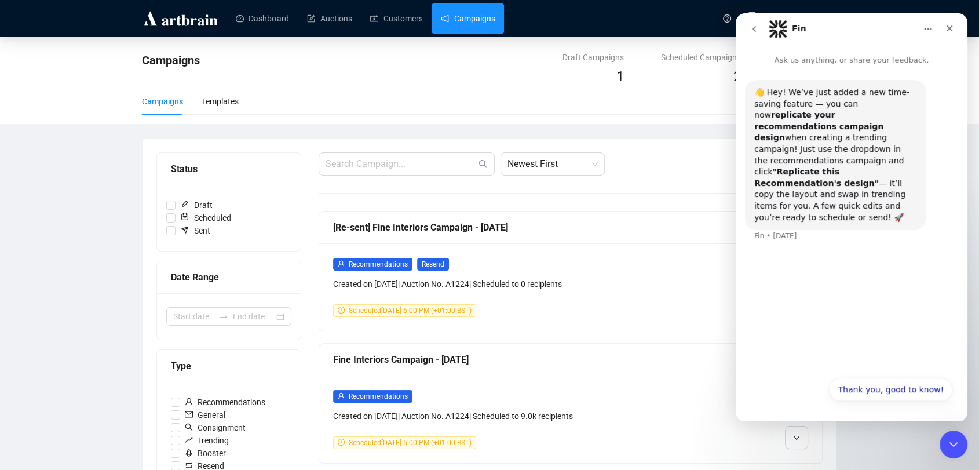
click at [757, 26] on icon "go back" at bounding box center [753, 28] width 9 height 9
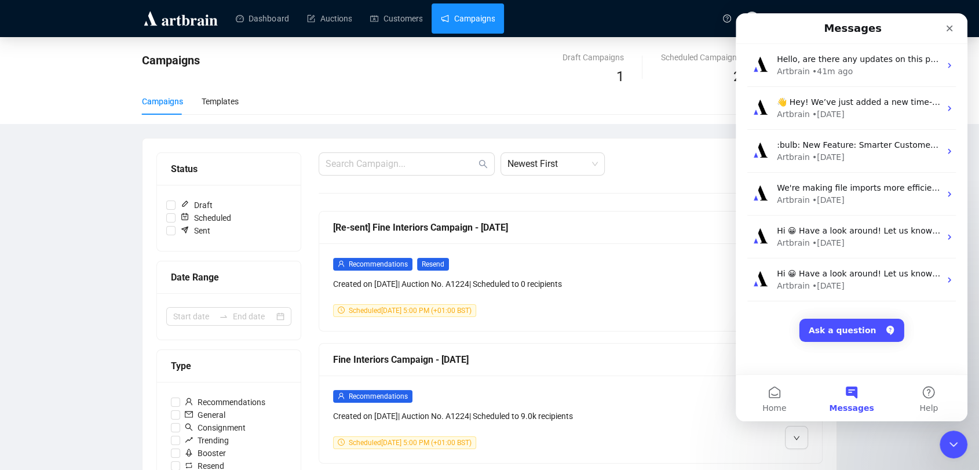
click at [950, 25] on icon "Close" at bounding box center [949, 28] width 9 height 9
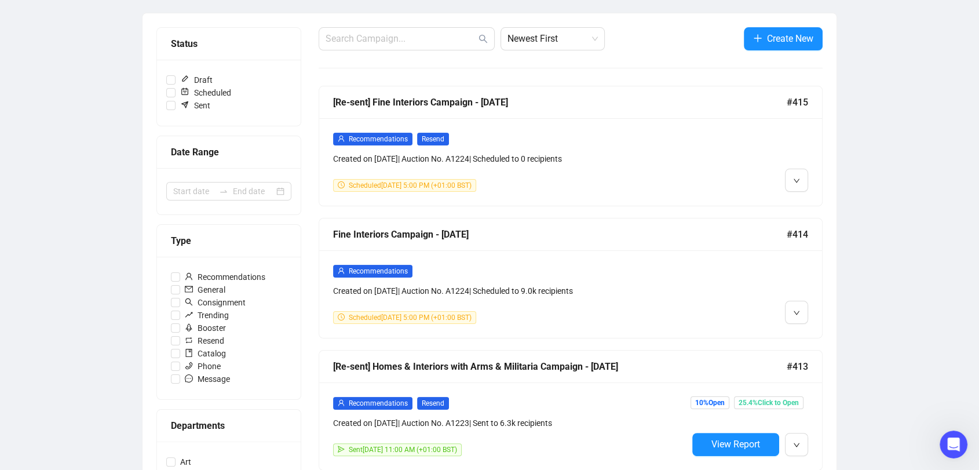
scroll to position [126, 0]
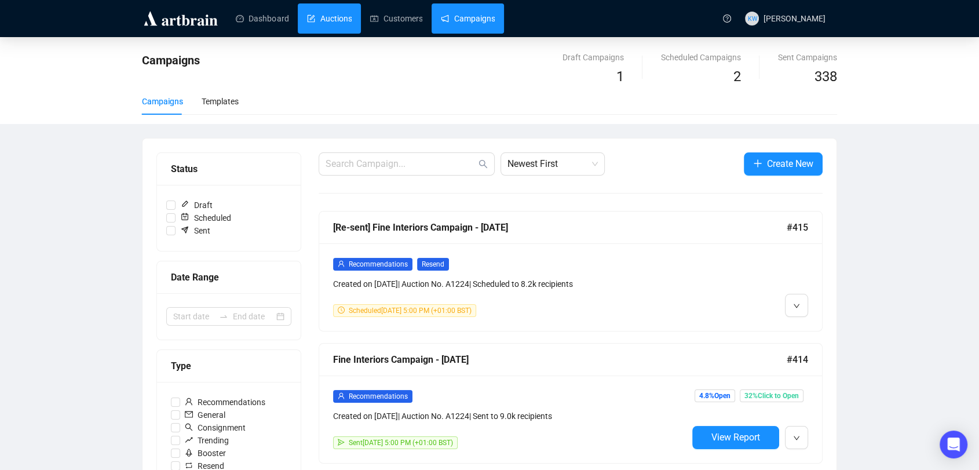
click at [335, 31] on link "Auctions" at bounding box center [329, 18] width 45 height 30
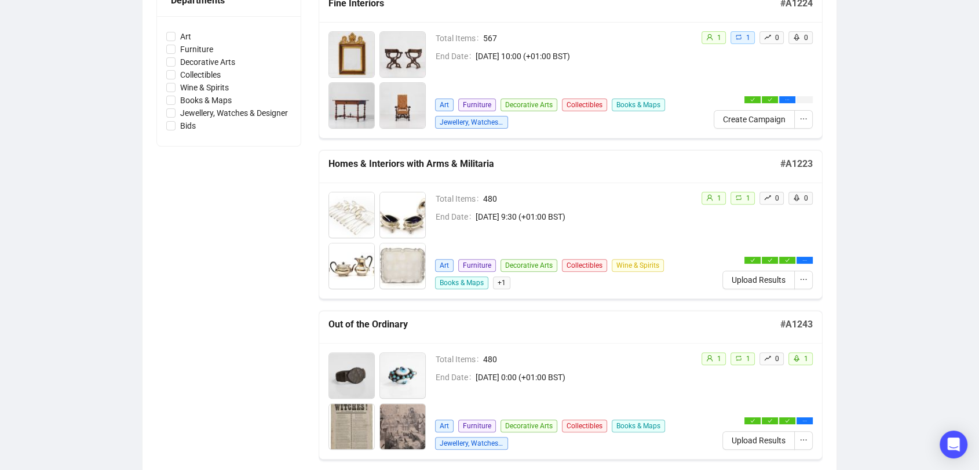
scroll to position [358, 0]
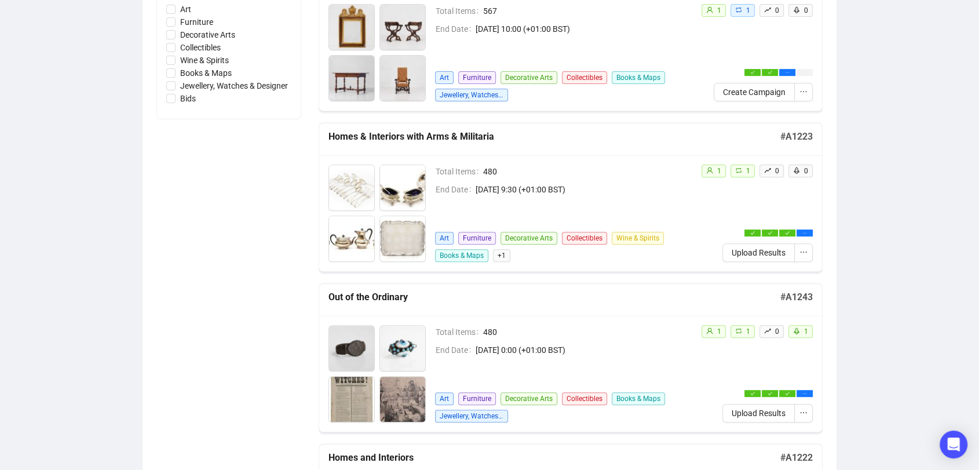
scroll to position [383, 0]
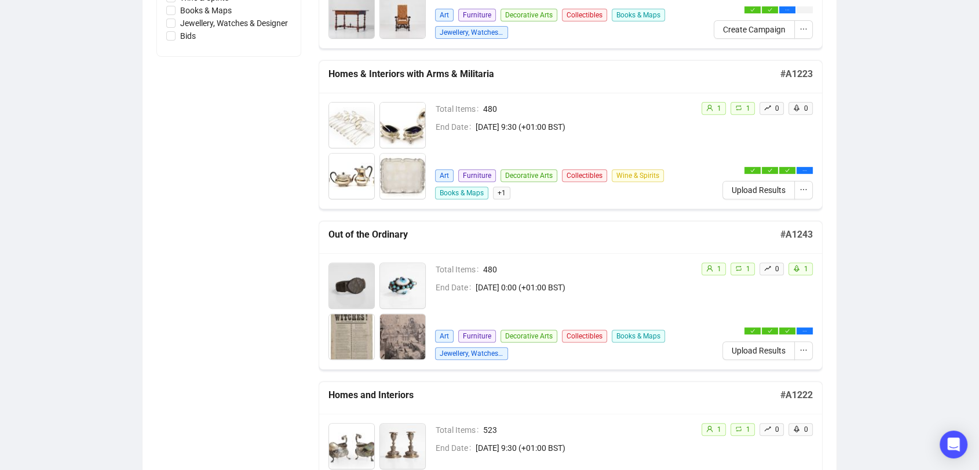
scroll to position [416, 0]
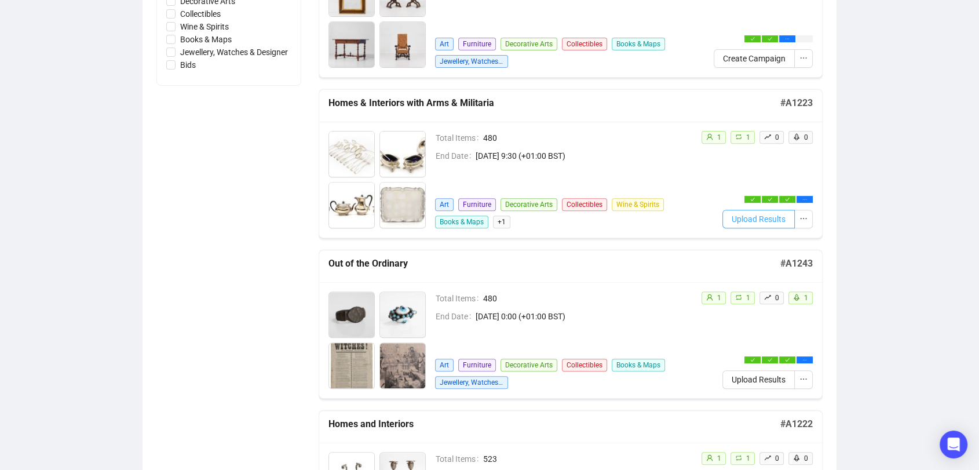
click at [753, 220] on span "Upload Results" at bounding box center [758, 219] width 54 height 13
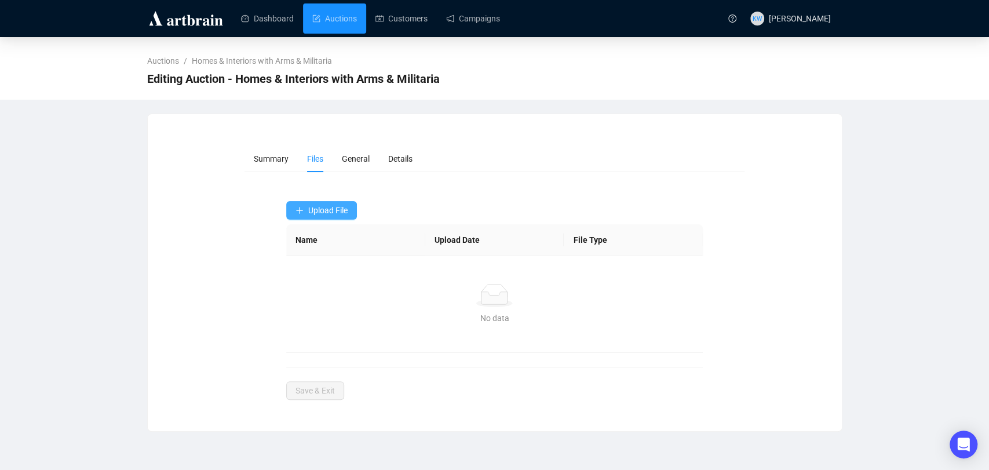
click at [350, 213] on button "Upload File" at bounding box center [321, 210] width 71 height 19
click at [324, 272] on span "Bids" at bounding box center [321, 275] width 53 height 13
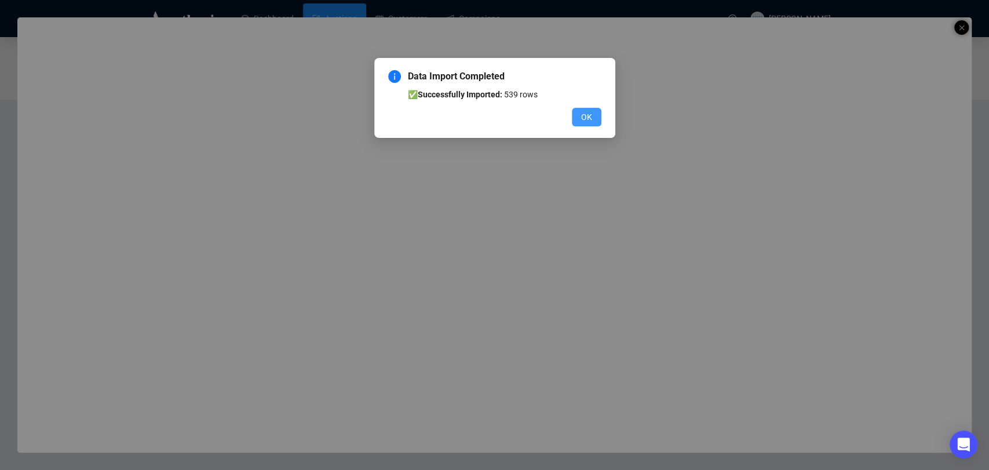
click at [577, 122] on button "OK" at bounding box center [587, 117] width 30 height 19
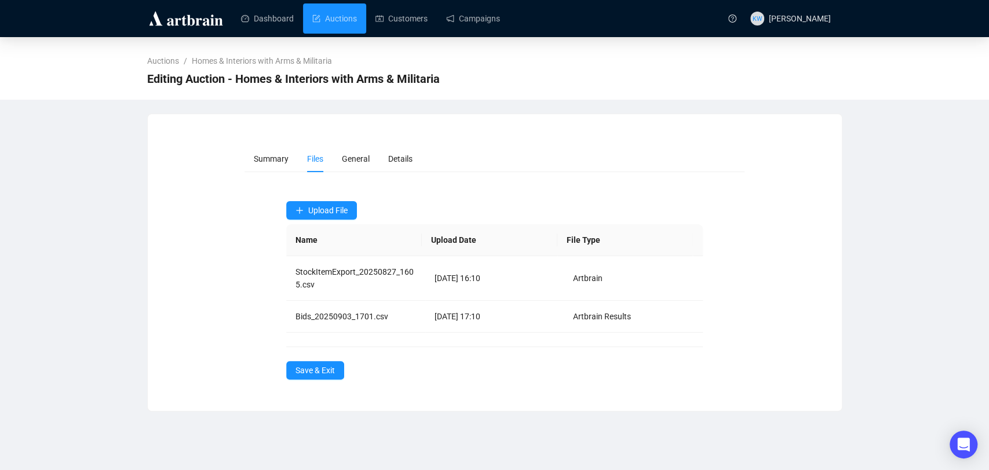
click at [868, 189] on div "Auctions / Homes & Interiors with Arms & Militaria Editing Auction - Homes & In…" at bounding box center [494, 224] width 989 height 374
click at [339, 210] on span "Upload File" at bounding box center [327, 210] width 39 height 9
click at [326, 256] on span "Sold Items" at bounding box center [321, 256] width 53 height 13
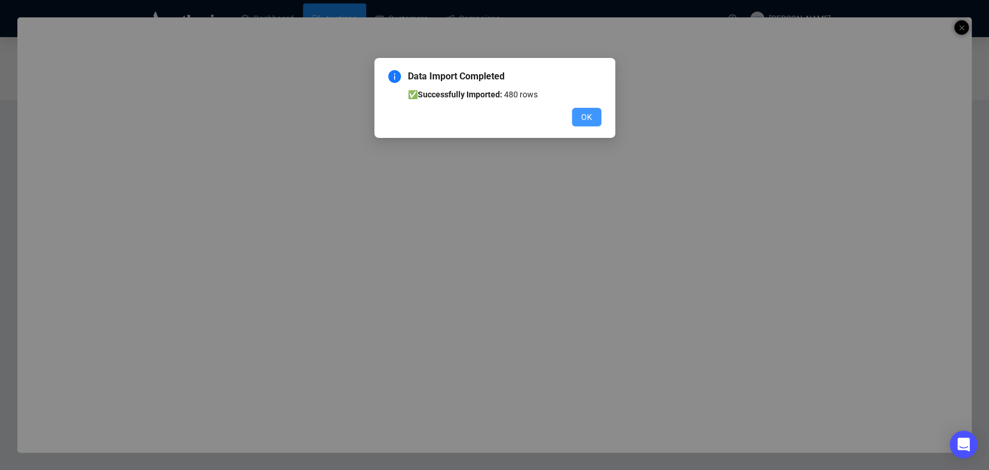
click at [590, 109] on button "OK" at bounding box center [587, 117] width 30 height 19
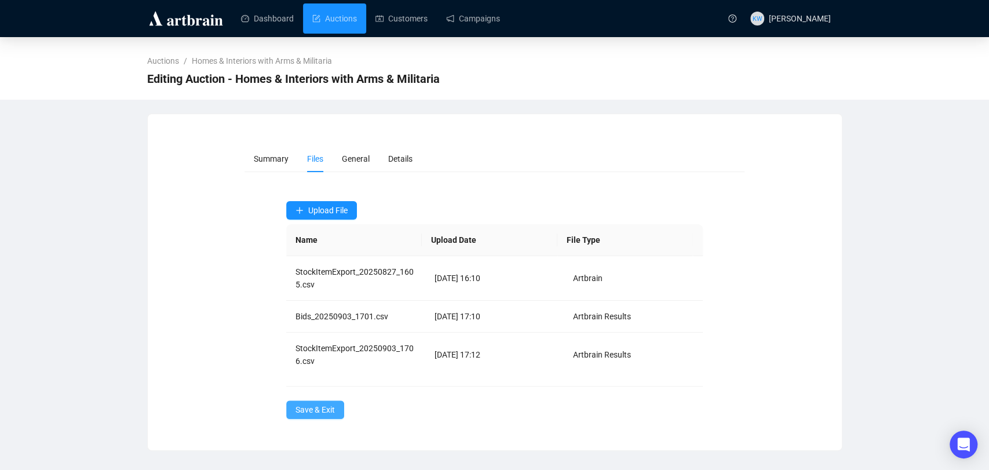
click at [341, 409] on button "Save & Exit" at bounding box center [315, 409] width 58 height 19
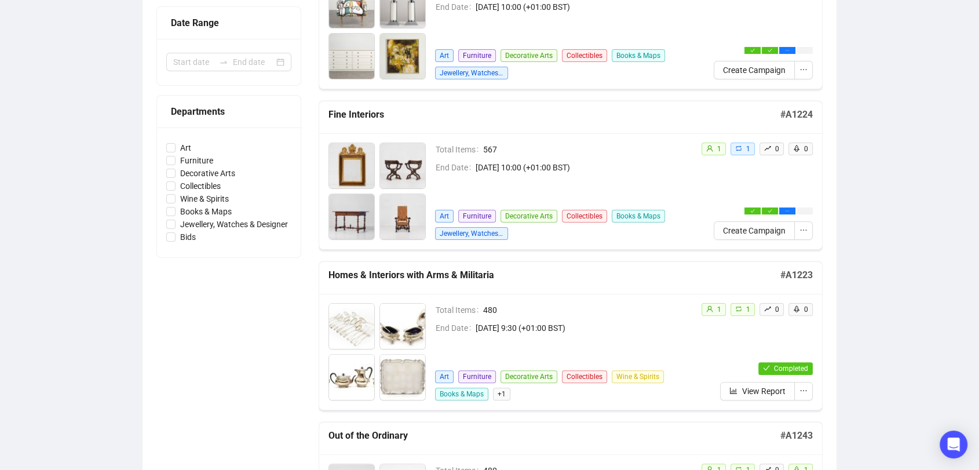
scroll to position [299, 0]
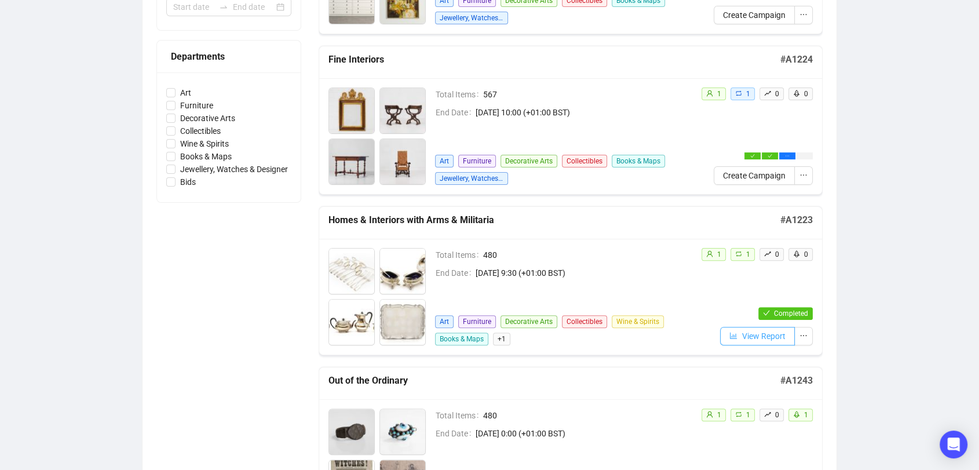
click at [735, 339] on span "button" at bounding box center [733, 336] width 8 height 13
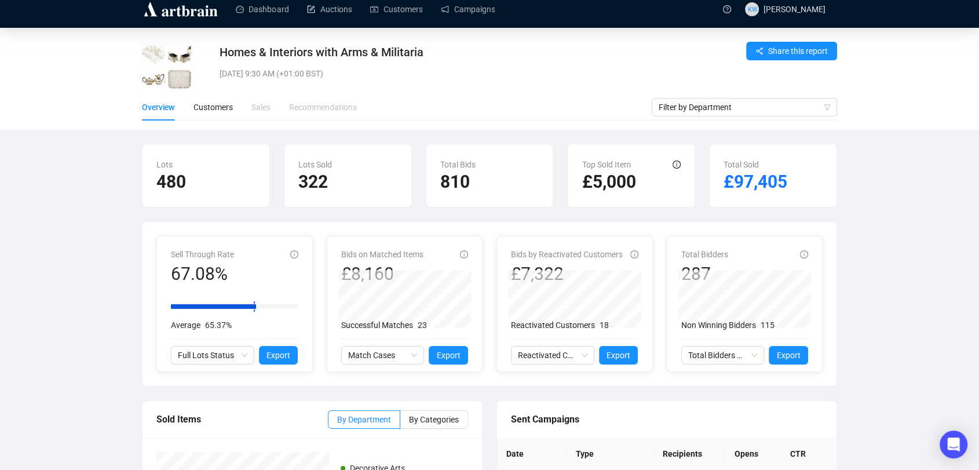
scroll to position [163, 0]
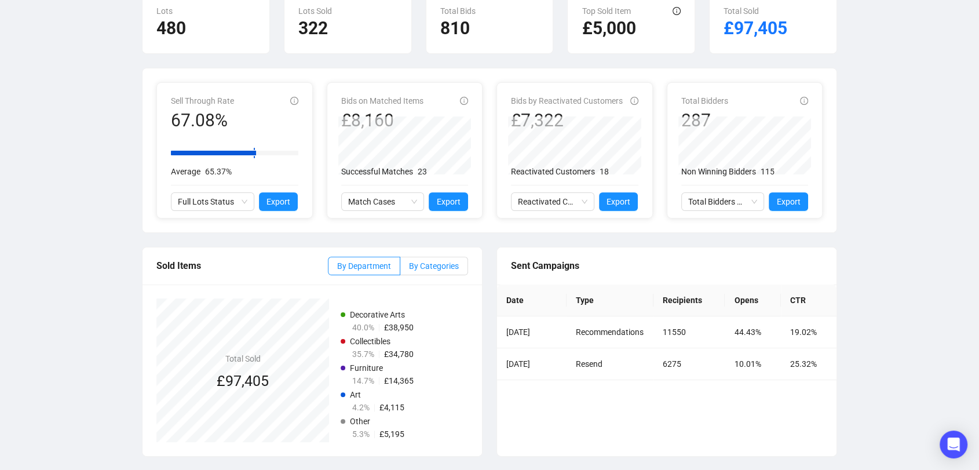
click at [426, 265] on span "By Categories" at bounding box center [434, 265] width 50 height 9
click at [400, 269] on input "By Categories" at bounding box center [400, 269] width 0 height 0
click at [401, 266] on label "By Categories" at bounding box center [434, 266] width 68 height 19
click at [400, 269] on input "By Categories" at bounding box center [400, 269] width 0 height 0
click at [391, 268] on span "By Department" at bounding box center [364, 265] width 54 height 9
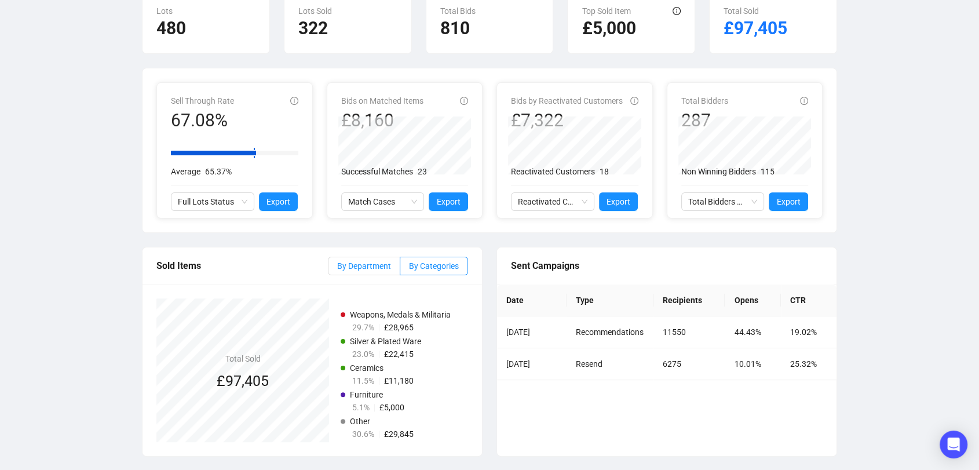
click at [328, 269] on input "By Department" at bounding box center [328, 269] width 0 height 0
click at [401, 265] on label "By Categories" at bounding box center [434, 266] width 68 height 19
click at [400, 269] on input "By Categories" at bounding box center [400, 269] width 0 height 0
click at [375, 261] on span "By Department" at bounding box center [364, 265] width 54 height 9
click at [328, 269] on input "By Department" at bounding box center [328, 269] width 0 height 0
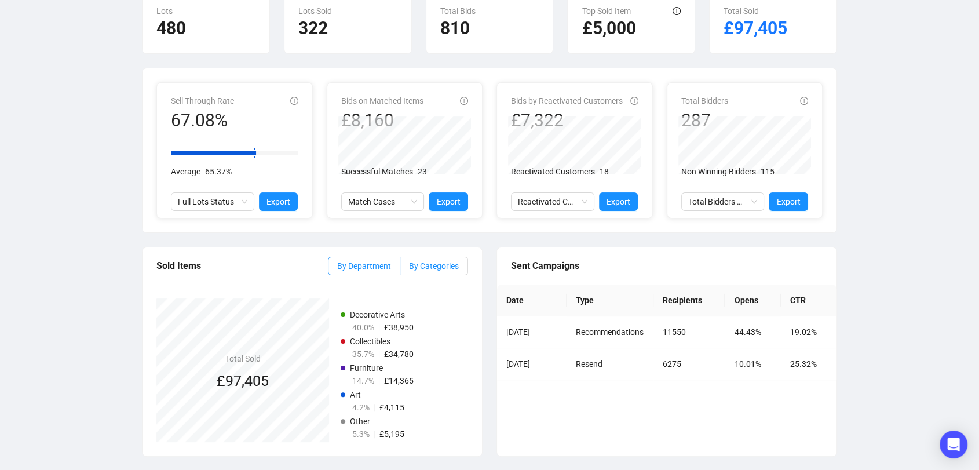
click at [428, 269] on span "By Categories" at bounding box center [434, 265] width 50 height 9
click at [400, 269] on input "By Categories" at bounding box center [400, 269] width 0 height 0
click at [380, 269] on span "By Department" at bounding box center [364, 265] width 54 height 9
click at [328, 269] on input "By Department" at bounding box center [328, 269] width 0 height 0
click at [411, 264] on span "By Categories" at bounding box center [434, 265] width 50 height 9
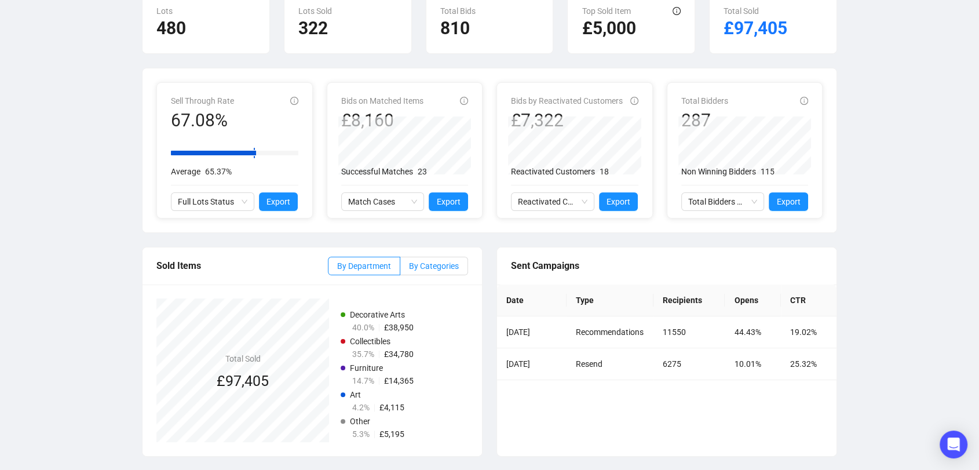
click at [400, 269] on input "By Categories" at bounding box center [400, 269] width 0 height 0
click at [368, 262] on span "By Department" at bounding box center [364, 265] width 54 height 9
click at [328, 269] on input "By Department" at bounding box center [328, 269] width 0 height 0
click at [426, 265] on span "By Categories" at bounding box center [434, 265] width 50 height 9
click at [400, 269] on input "By Categories" at bounding box center [400, 269] width 0 height 0
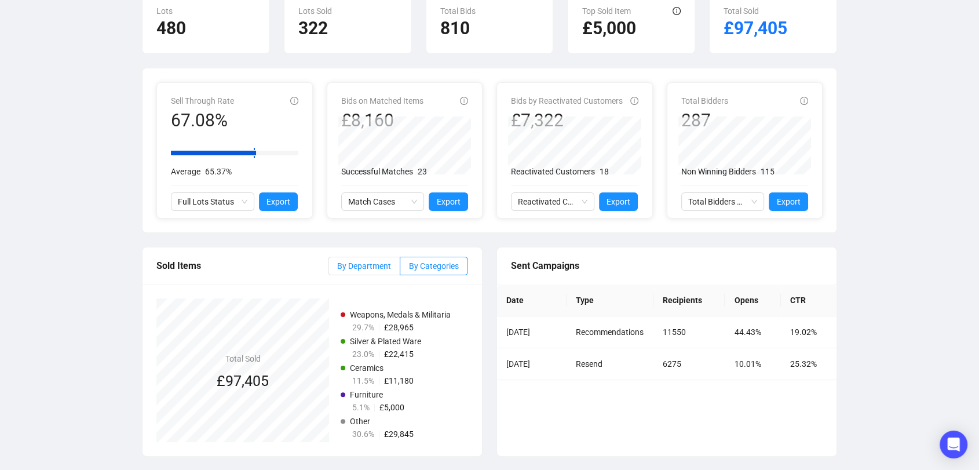
click at [371, 265] on span "By Department" at bounding box center [364, 265] width 54 height 9
click at [328, 269] on input "By Department" at bounding box center [328, 269] width 0 height 0
click at [417, 264] on span "By Categories" at bounding box center [434, 265] width 50 height 9
click at [400, 269] on input "By Categories" at bounding box center [400, 269] width 0 height 0
click at [386, 266] on span "By Department" at bounding box center [364, 265] width 54 height 9
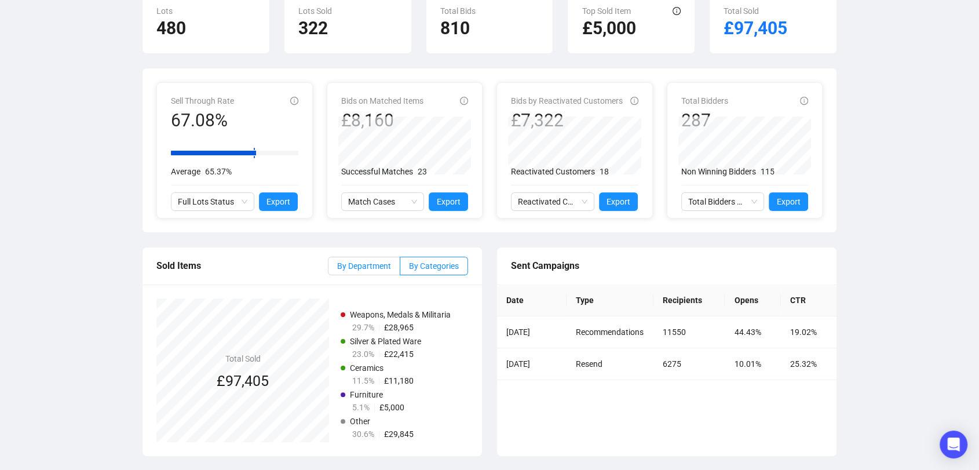
click at [328, 269] on input "By Department" at bounding box center [328, 269] width 0 height 0
click at [420, 265] on span "By Categories" at bounding box center [434, 265] width 50 height 9
click at [400, 269] on input "By Categories" at bounding box center [400, 269] width 0 height 0
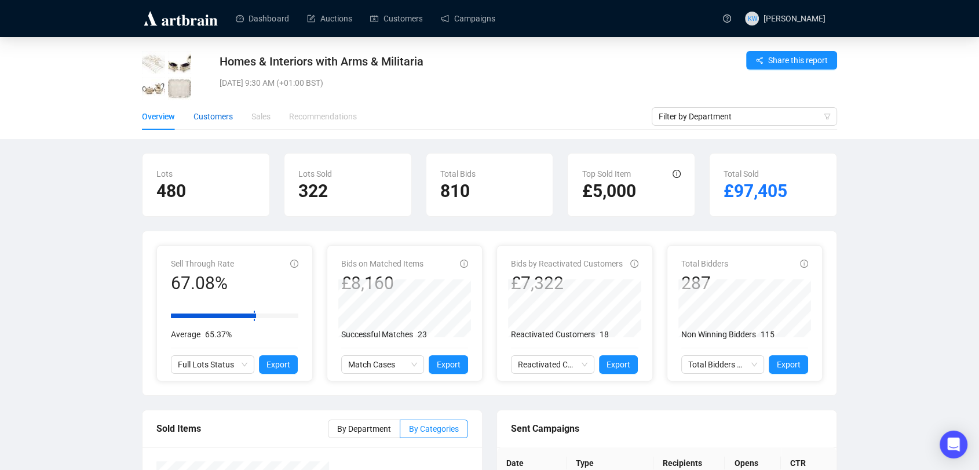
click at [217, 119] on div "Customers" at bounding box center [212, 116] width 39 height 13
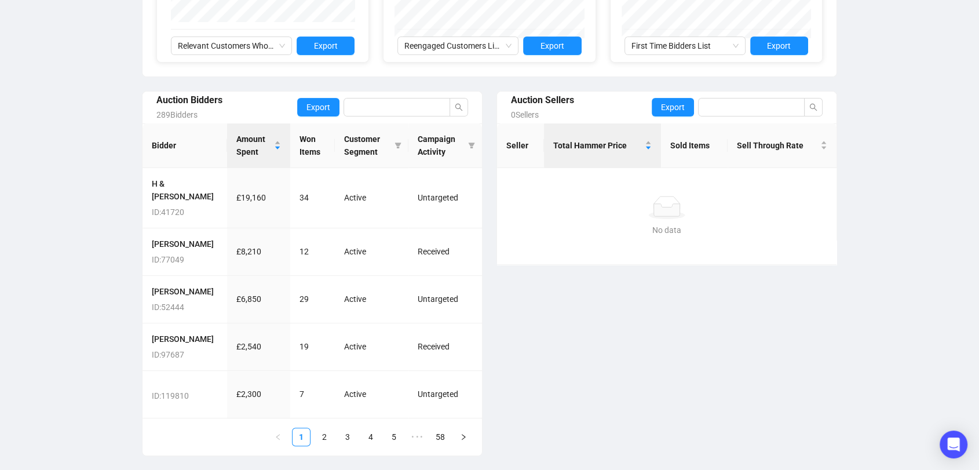
scroll to position [399, 0]
click at [467, 441] on button "button" at bounding box center [463, 436] width 19 height 19
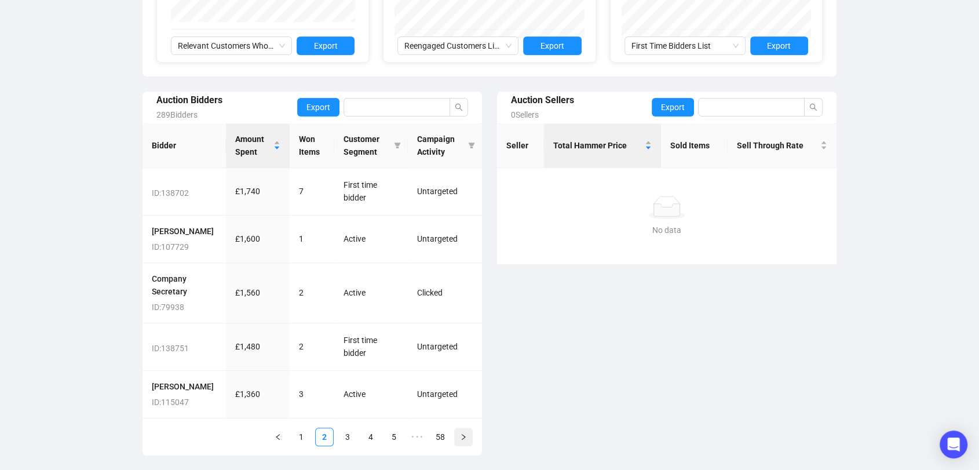
scroll to position [379, 0]
click at [467, 437] on button "button" at bounding box center [463, 436] width 19 height 19
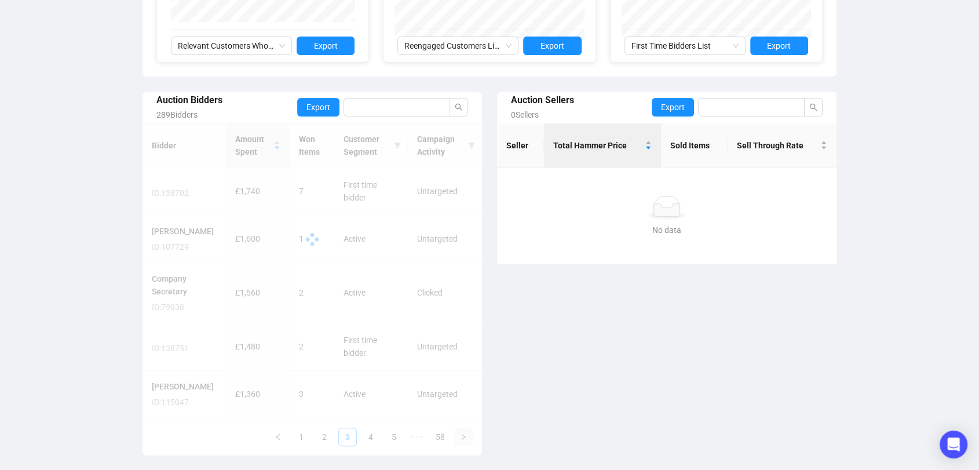
scroll to position [391, 0]
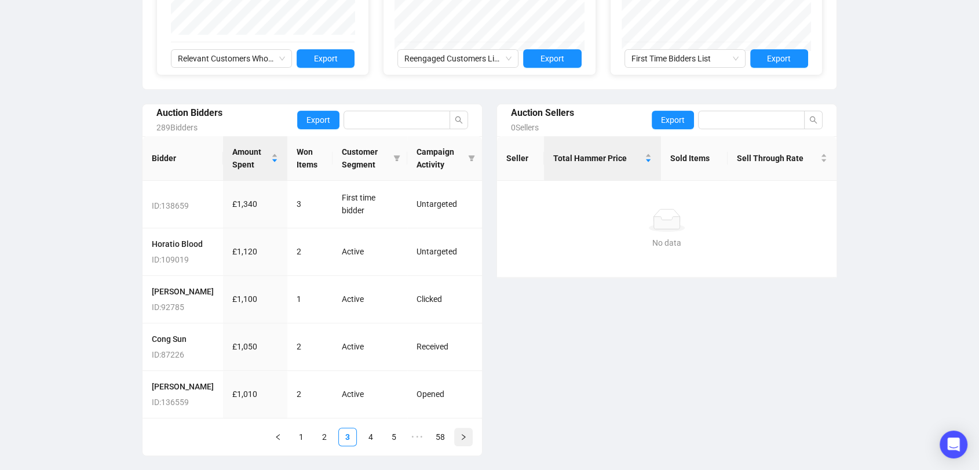
click at [467, 437] on button "button" at bounding box center [463, 436] width 19 height 19
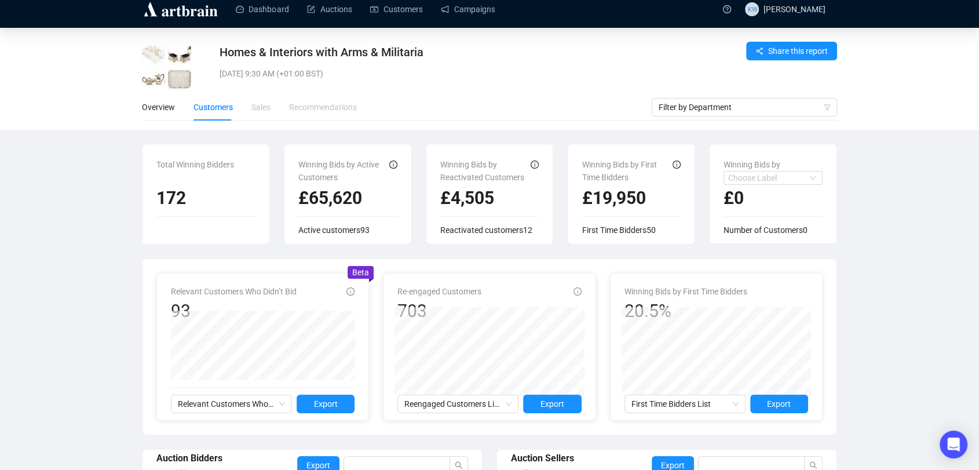
scroll to position [9, 0]
click at [264, 102] on div "Sales" at bounding box center [260, 107] width 19 height 13
click at [152, 106] on div "Overview" at bounding box center [158, 107] width 33 height 13
